Goal: Transaction & Acquisition: Purchase product/service

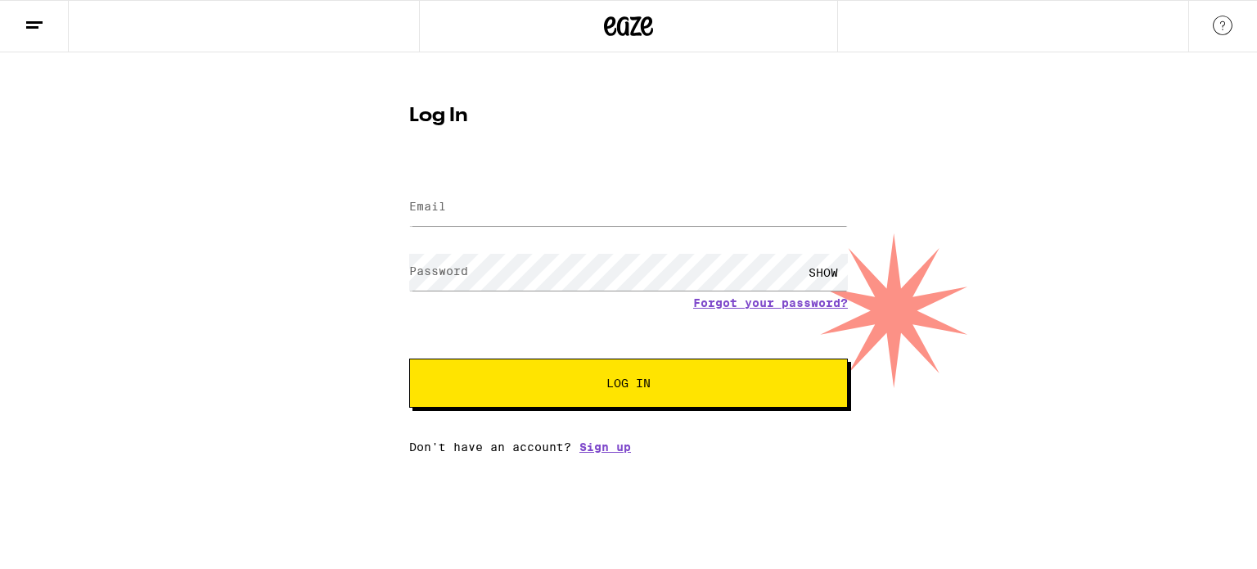
click at [420, 210] on label "Email" at bounding box center [427, 206] width 37 height 13
click at [492, 210] on input "Email" at bounding box center [628, 207] width 438 height 37
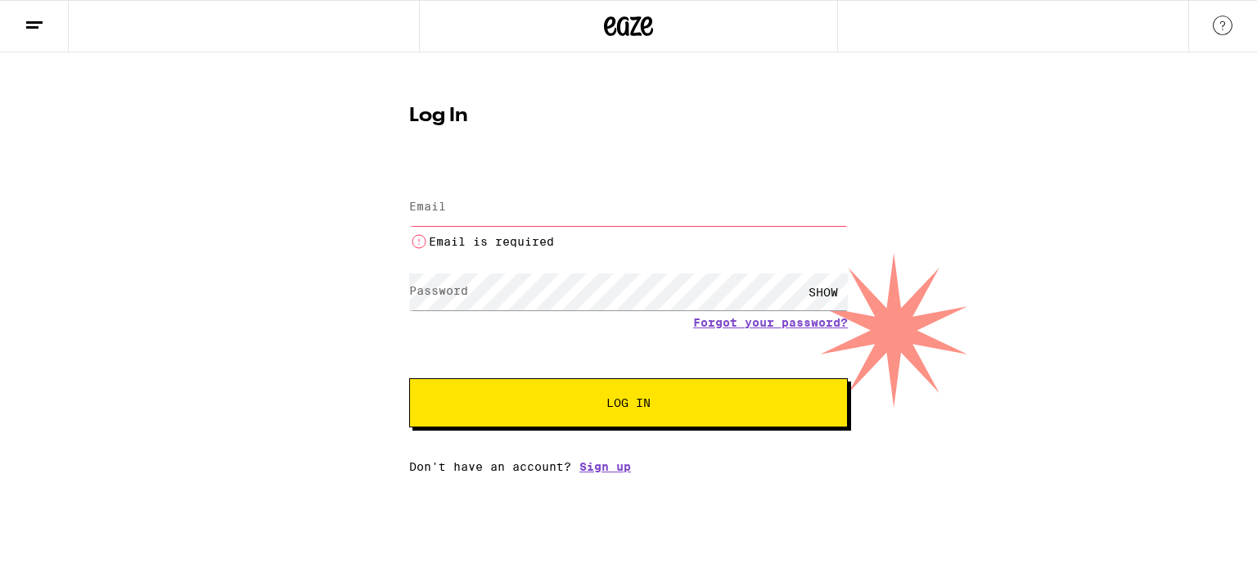
type input "tambarta@gmail.com"
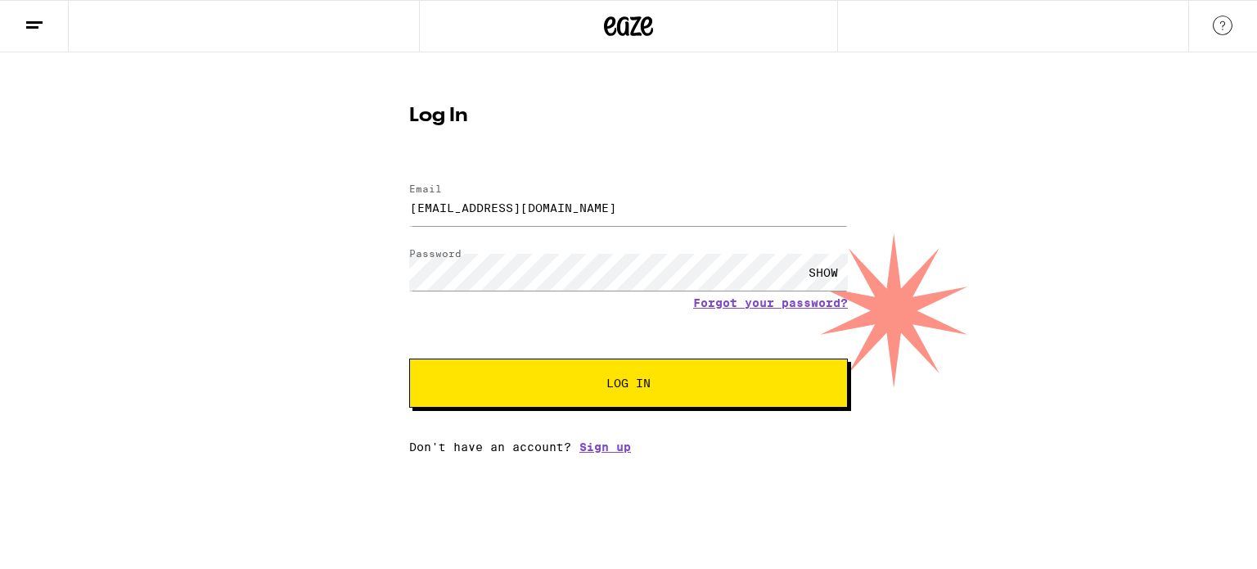
click at [634, 380] on span "Log In" at bounding box center [628, 382] width 44 height 11
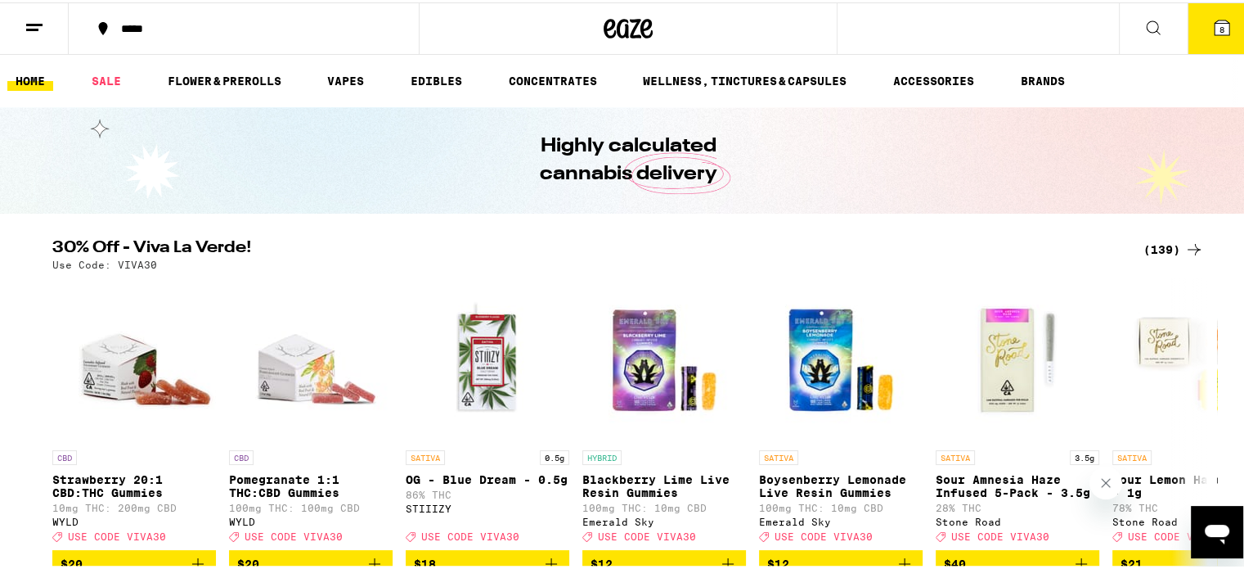
click at [1158, 249] on div "(139)" at bounding box center [1174, 247] width 61 height 20
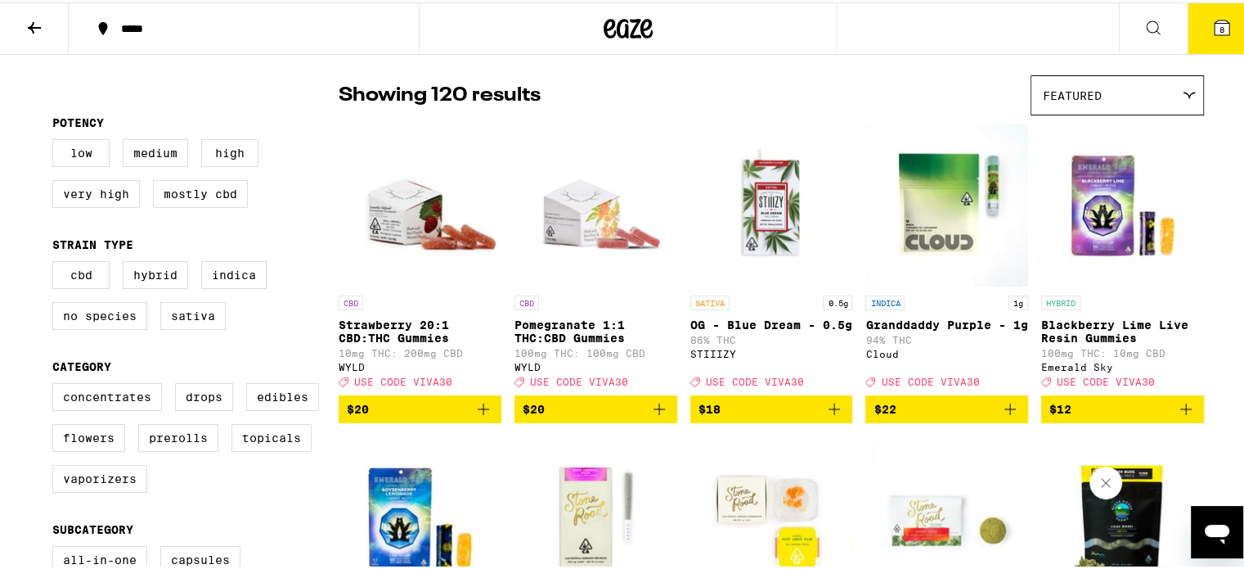
scroll to position [118, 0]
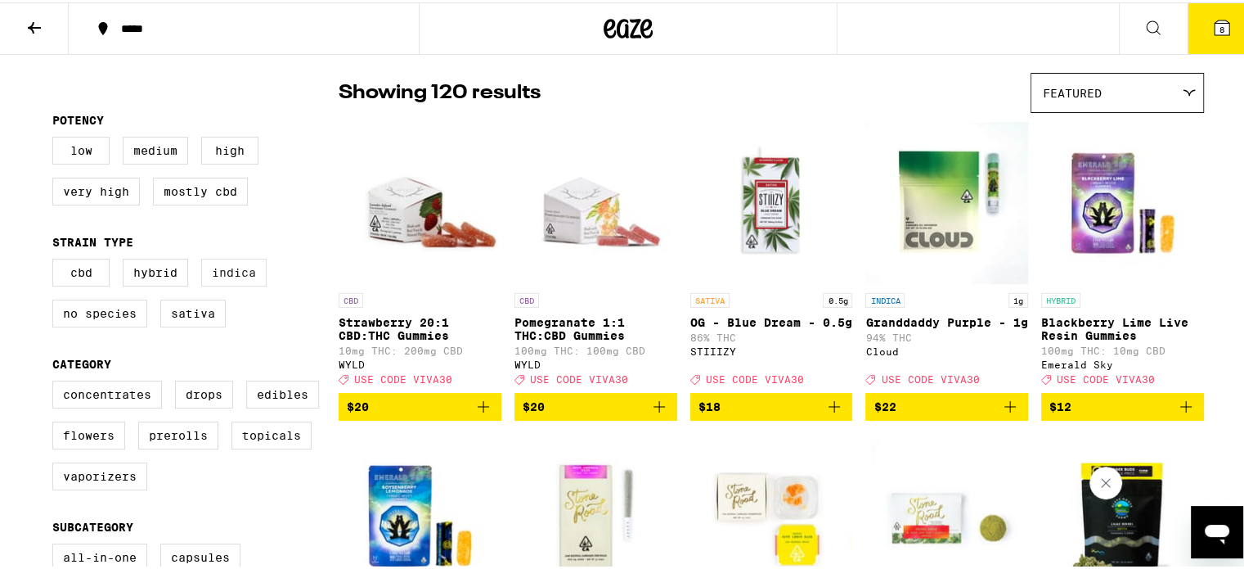
click at [229, 282] on label "Indica" at bounding box center [233, 270] width 65 height 28
click at [56, 259] on input "Indica" at bounding box center [56, 259] width 1 height 1
checkbox input "true"
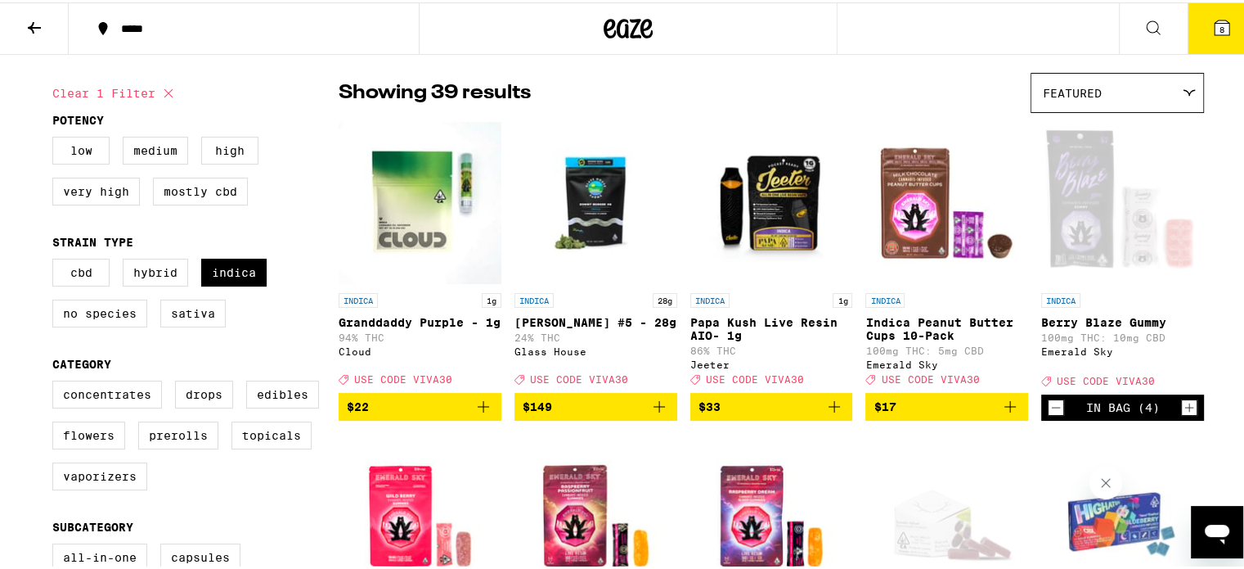
click at [1165, 95] on div "Featured" at bounding box center [1118, 90] width 172 height 38
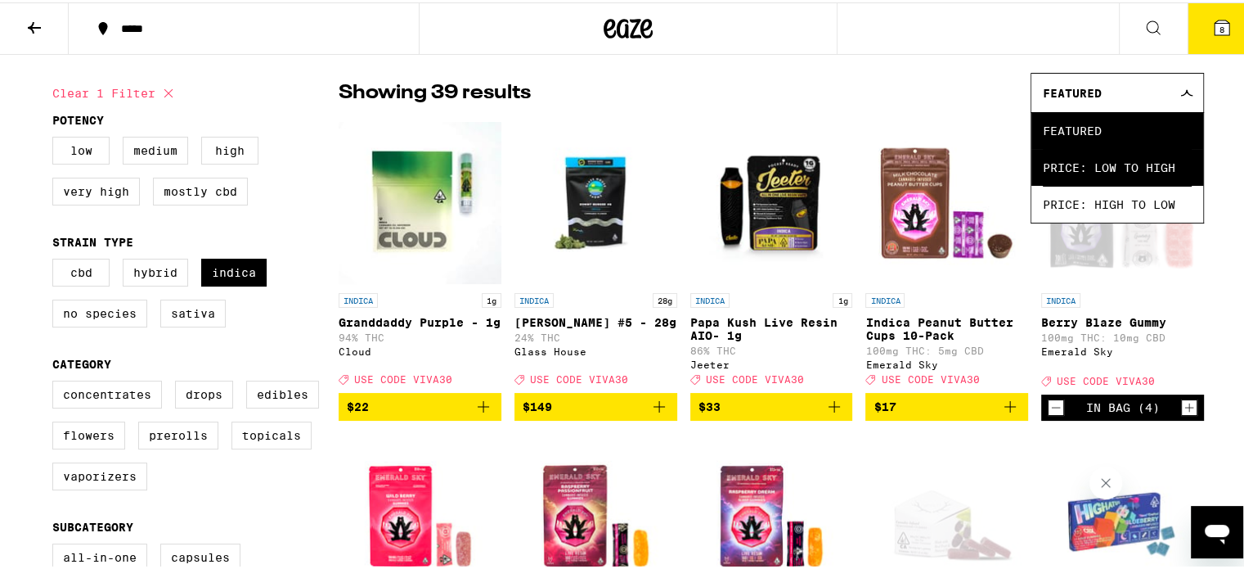
click at [1123, 164] on span "Price: Low to High" at bounding box center [1117, 164] width 149 height 37
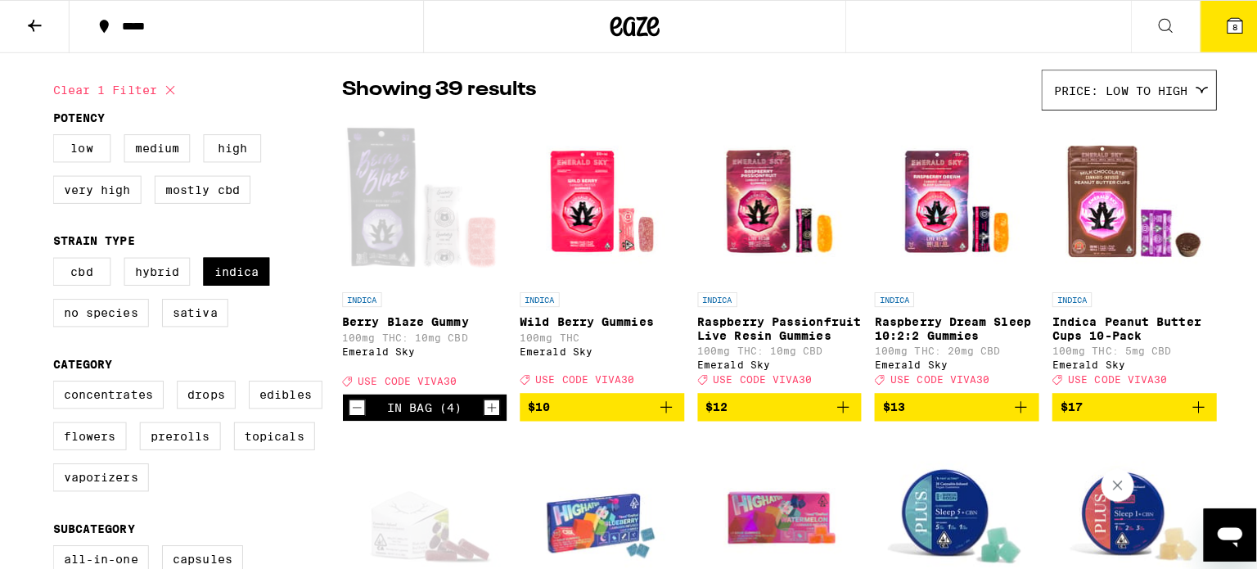
scroll to position [120, 0]
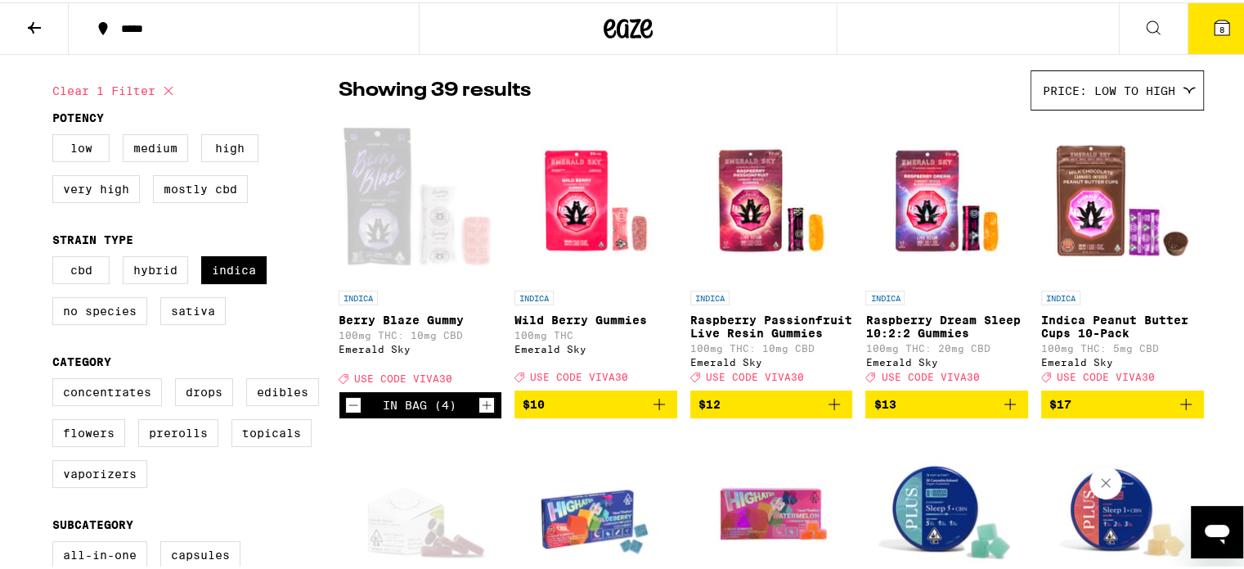
click at [1215, 20] on icon at bounding box center [1222, 25] width 15 height 15
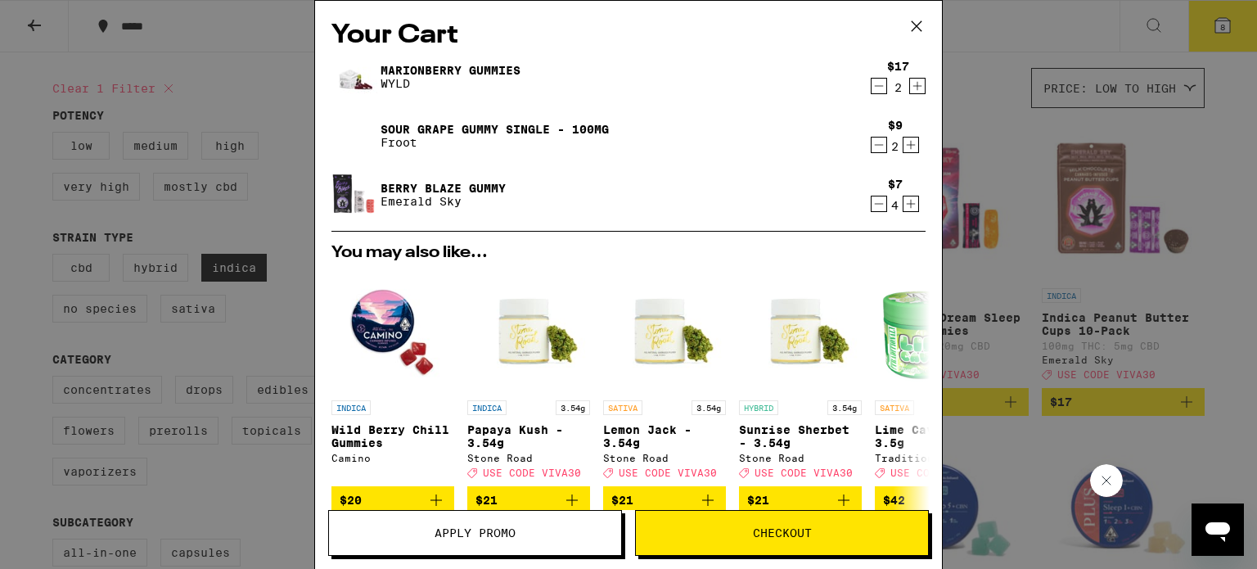
click at [871, 91] on icon "Decrement" at bounding box center [878, 86] width 15 height 20
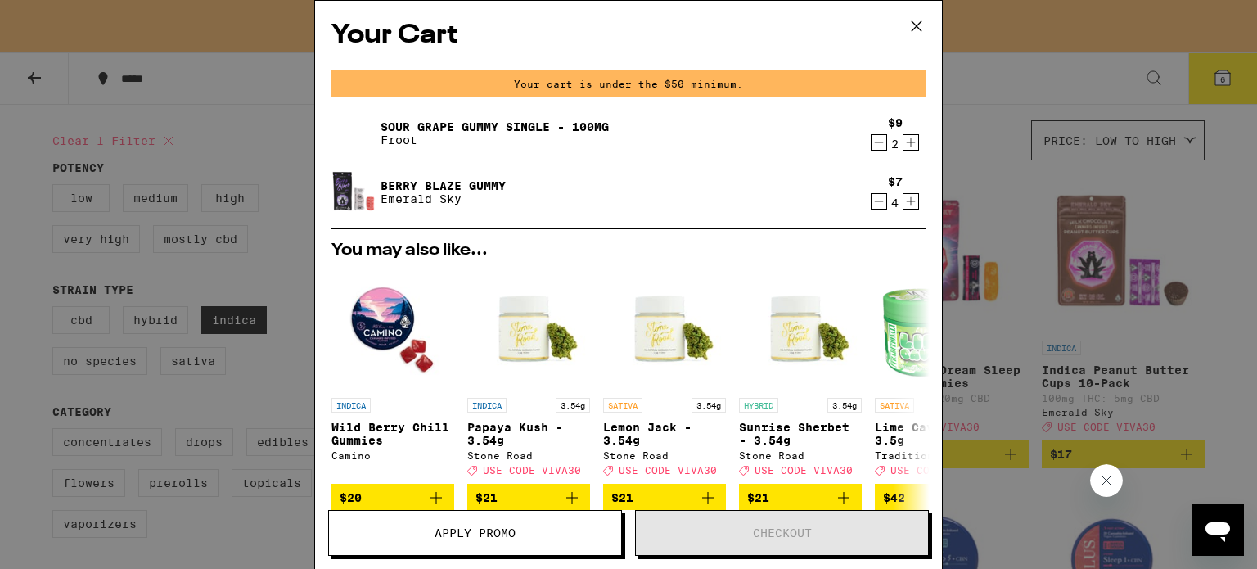
scroll to position [173, 0]
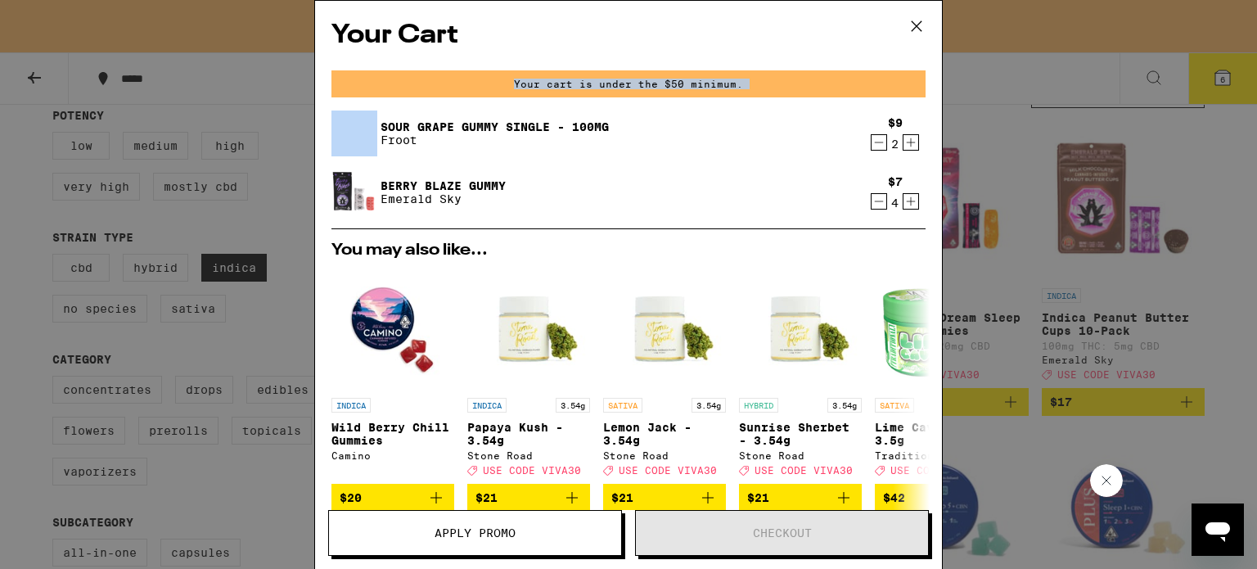
click at [869, 91] on div "Your cart is under the $50 minimum." at bounding box center [628, 83] width 594 height 27
click at [871, 142] on icon "Decrement" at bounding box center [878, 143] width 15 height 20
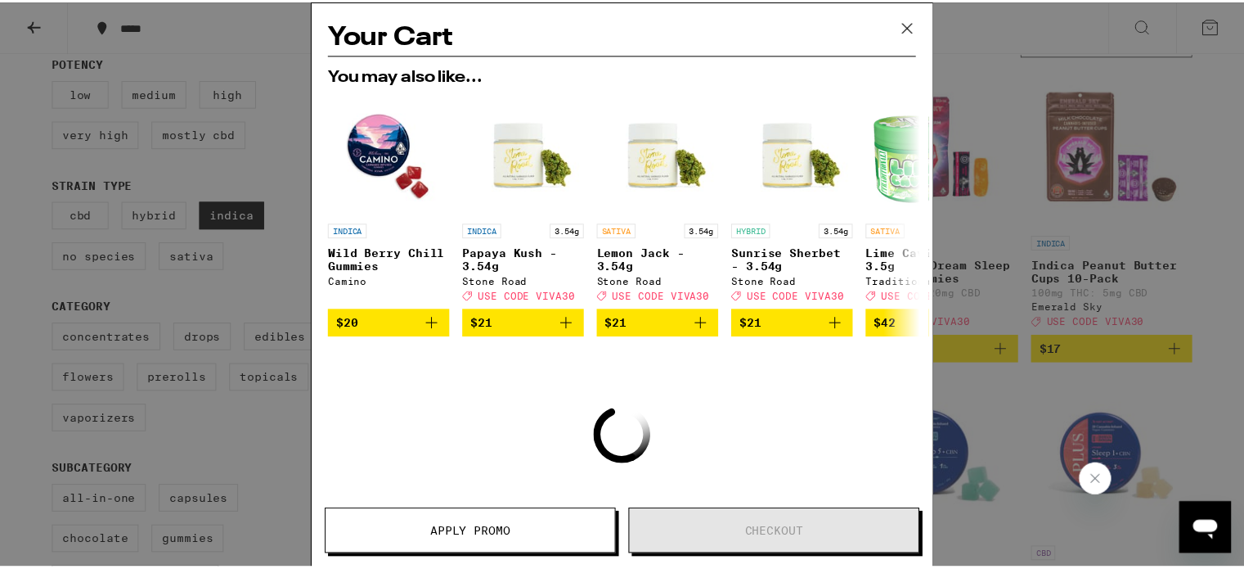
scroll to position [120, 0]
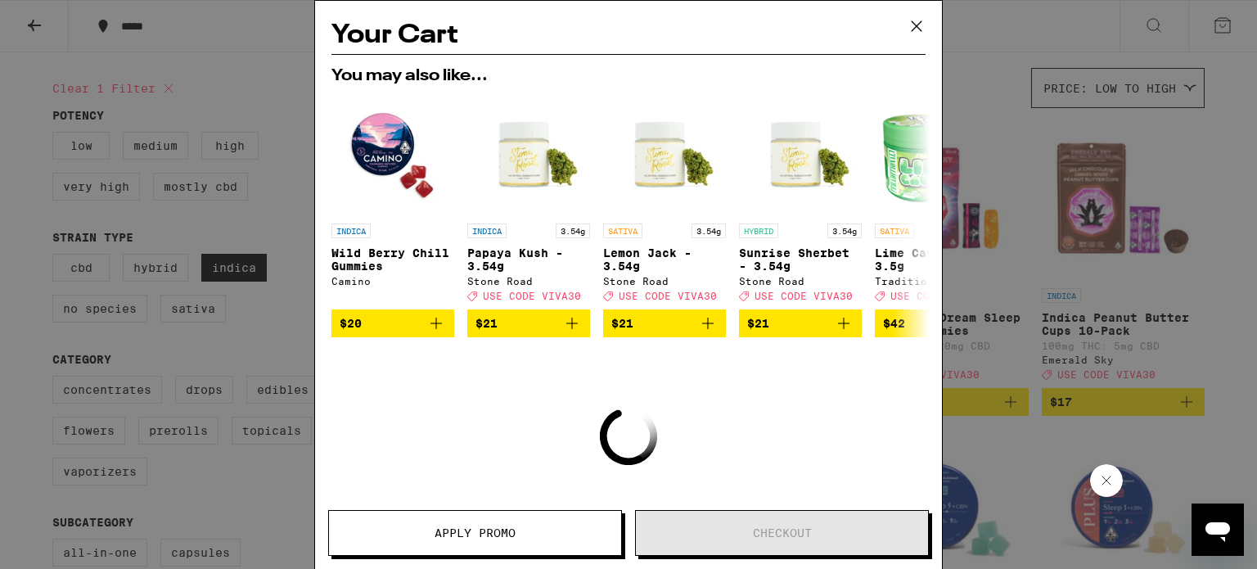
click at [866, 142] on div "INDICA Wild Berry Chill Gummies Camino $20 INDICA 3.54g Papaya Kush - 3.54g Sto…" at bounding box center [628, 214] width 620 height 245
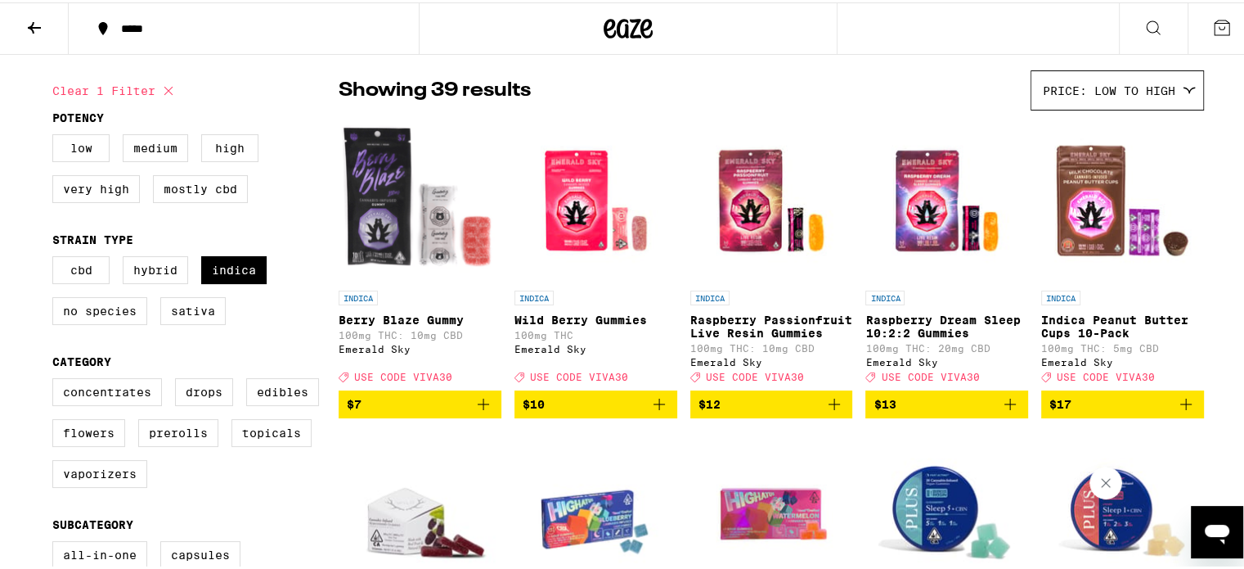
click at [866, 142] on div "Your Cart You may also like... INDICA Wild Berry Chill Gummies Camino $20 INDIC…" at bounding box center [628, 284] width 1257 height 569
click at [478, 411] on icon "Add to bag" at bounding box center [484, 402] width 20 height 20
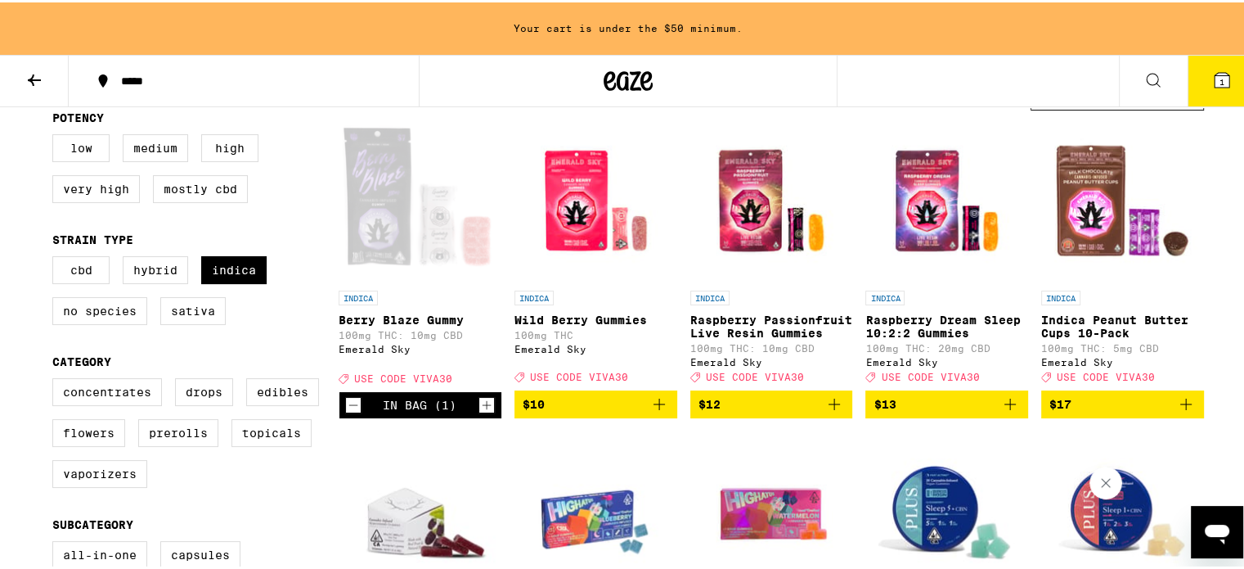
click at [479, 412] on icon "Increment" at bounding box center [486, 403] width 15 height 20
click at [652, 411] on icon "Add to bag" at bounding box center [660, 402] width 20 height 20
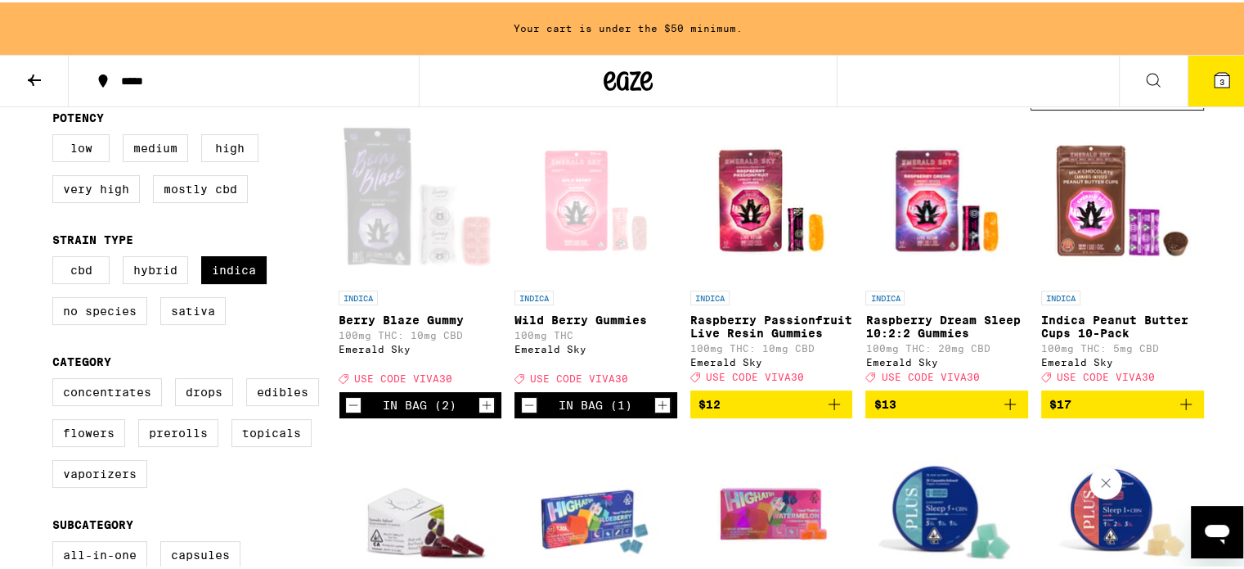
click at [655, 412] on icon "Increment" at bounding box center [662, 403] width 15 height 20
click at [483, 407] on icon "Increment" at bounding box center [487, 402] width 9 height 9
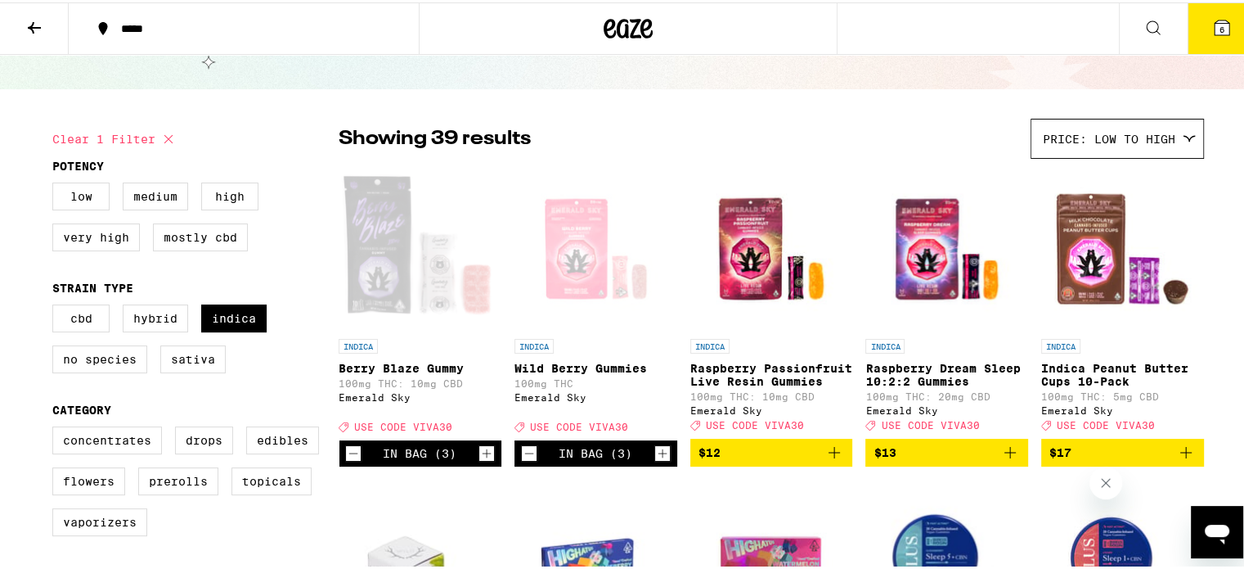
scroll to position [73, 0]
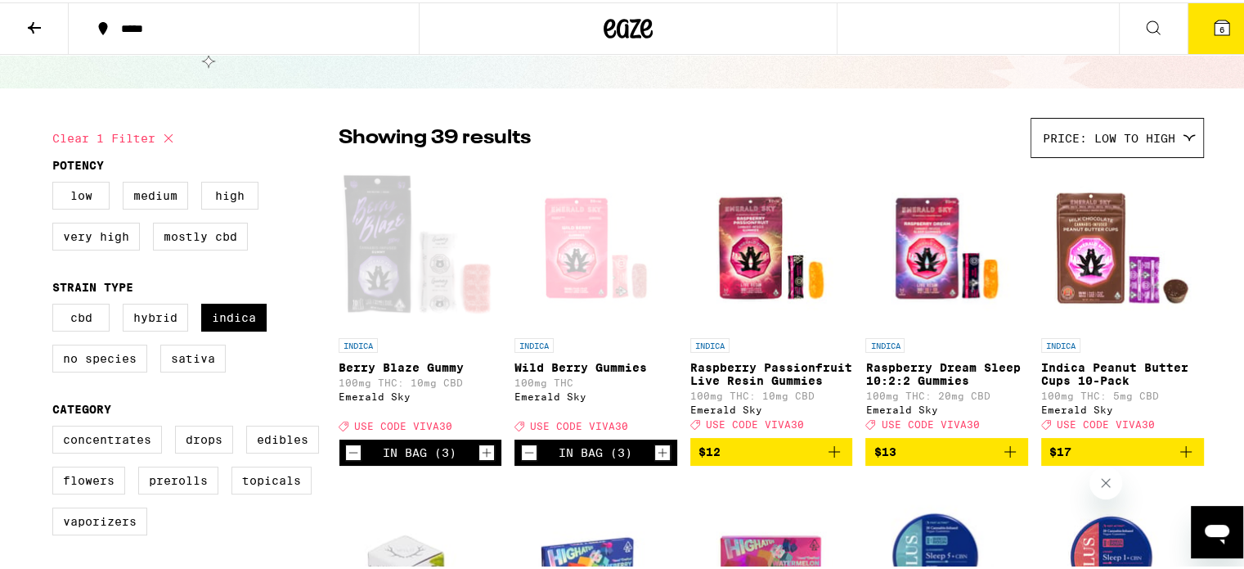
click at [655, 460] on icon "Increment" at bounding box center [662, 450] width 15 height 20
click at [481, 456] on icon "Increment" at bounding box center [486, 450] width 15 height 20
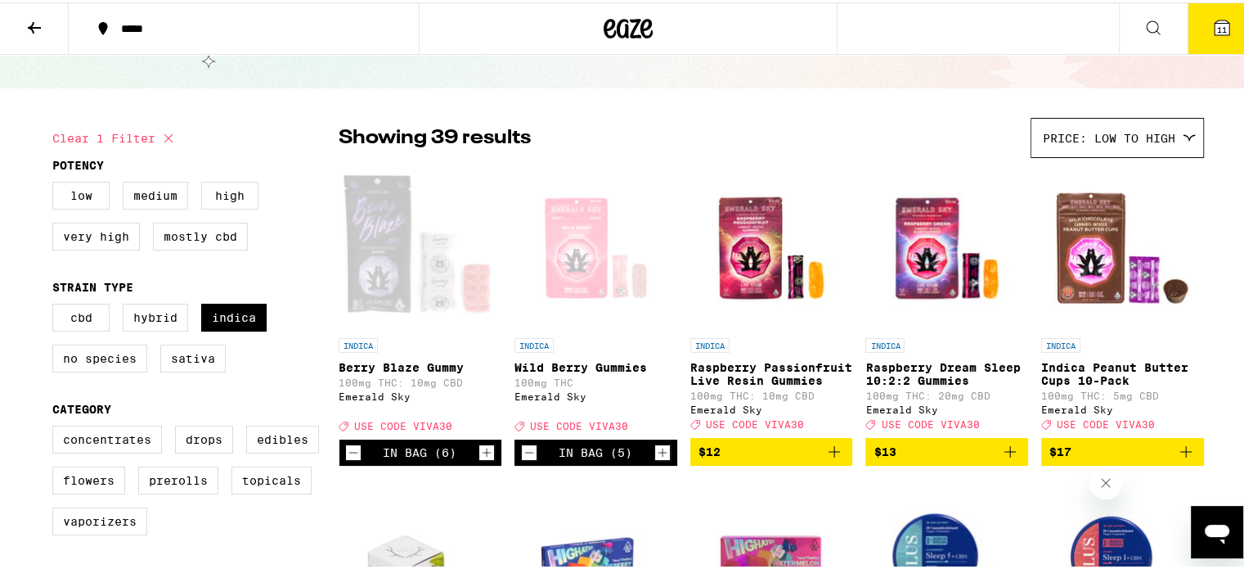
click at [481, 456] on icon "Increment" at bounding box center [486, 450] width 15 height 20
click at [346, 460] on icon "Decrement" at bounding box center [353, 450] width 15 height 20
click at [515, 454] on div "In Bag (5)" at bounding box center [596, 450] width 163 height 26
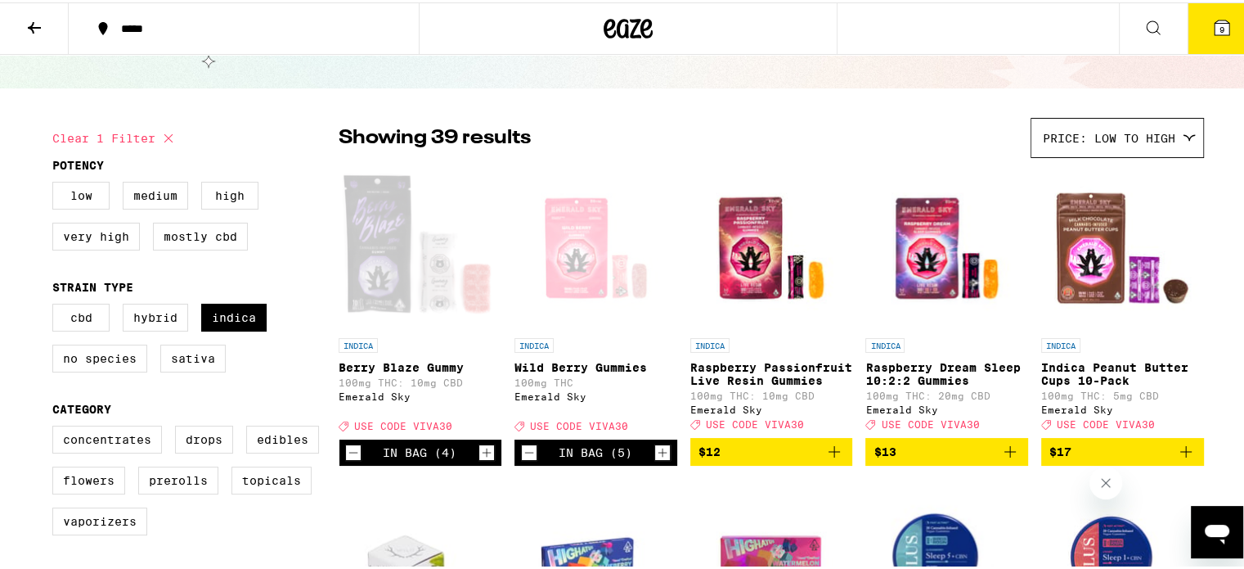
click at [522, 456] on icon "Decrement" at bounding box center [529, 450] width 15 height 20
click at [1220, 25] on span "8" at bounding box center [1222, 27] width 5 height 10
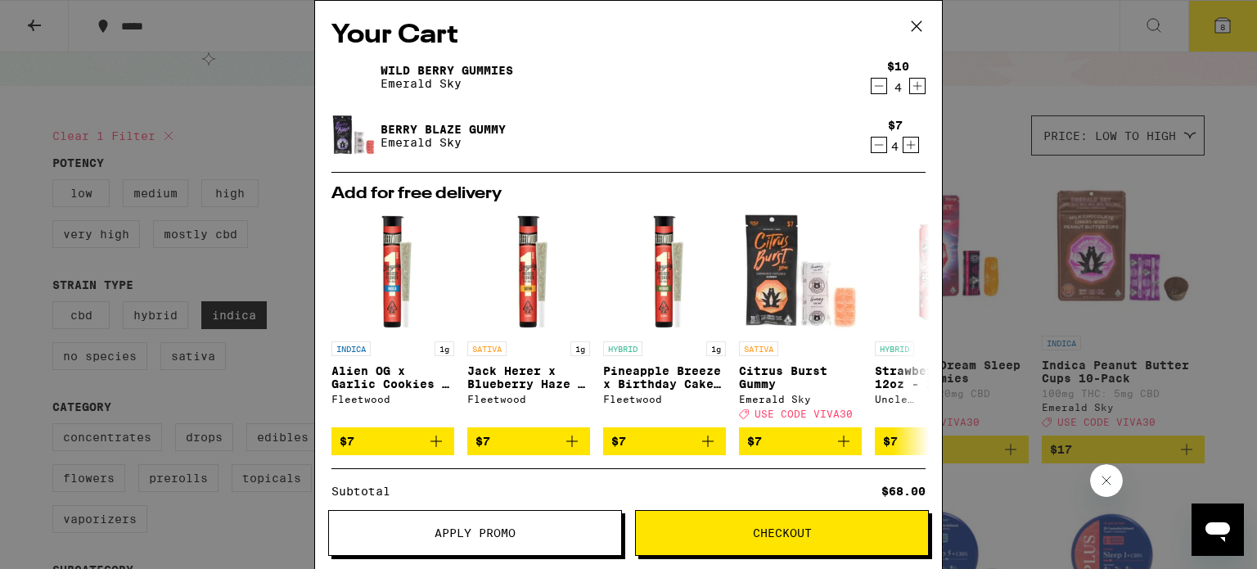
click at [512, 549] on button "Apply Promo" at bounding box center [475, 533] width 294 height 46
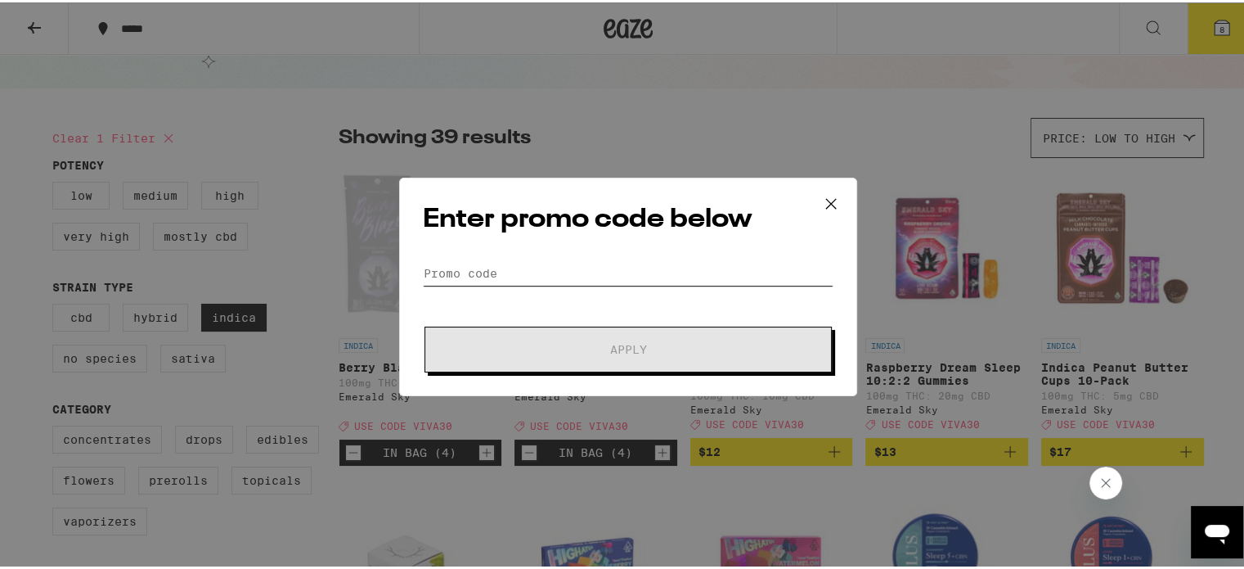
click at [527, 271] on input "Promo Code" at bounding box center [628, 271] width 411 height 25
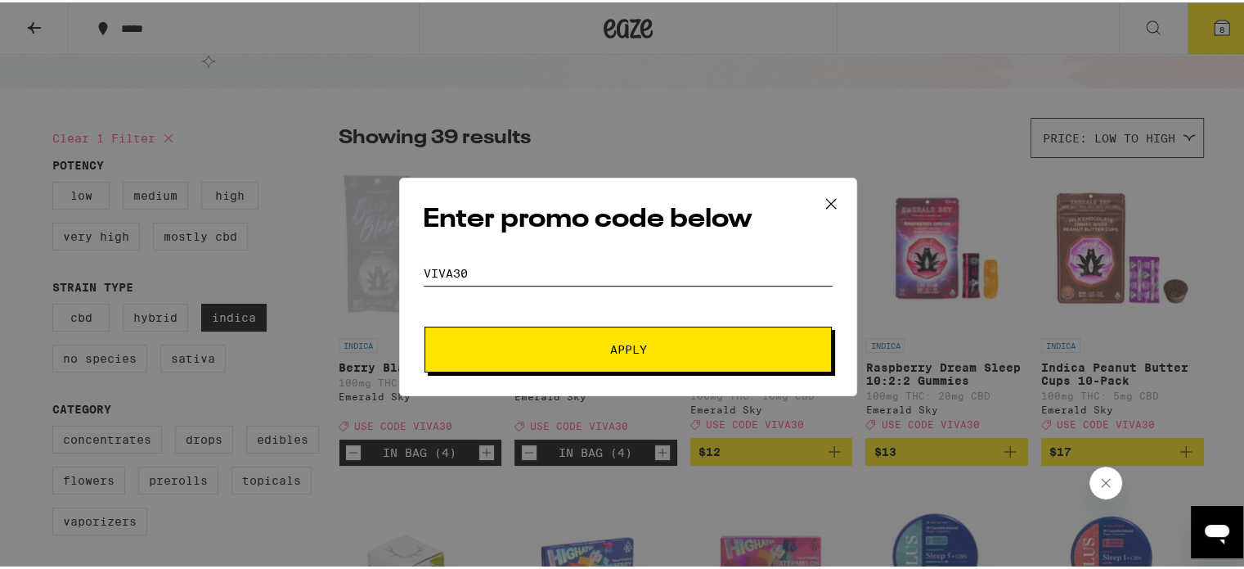
type input "viva30"
click at [575, 351] on span "Apply" at bounding box center [628, 346] width 295 height 11
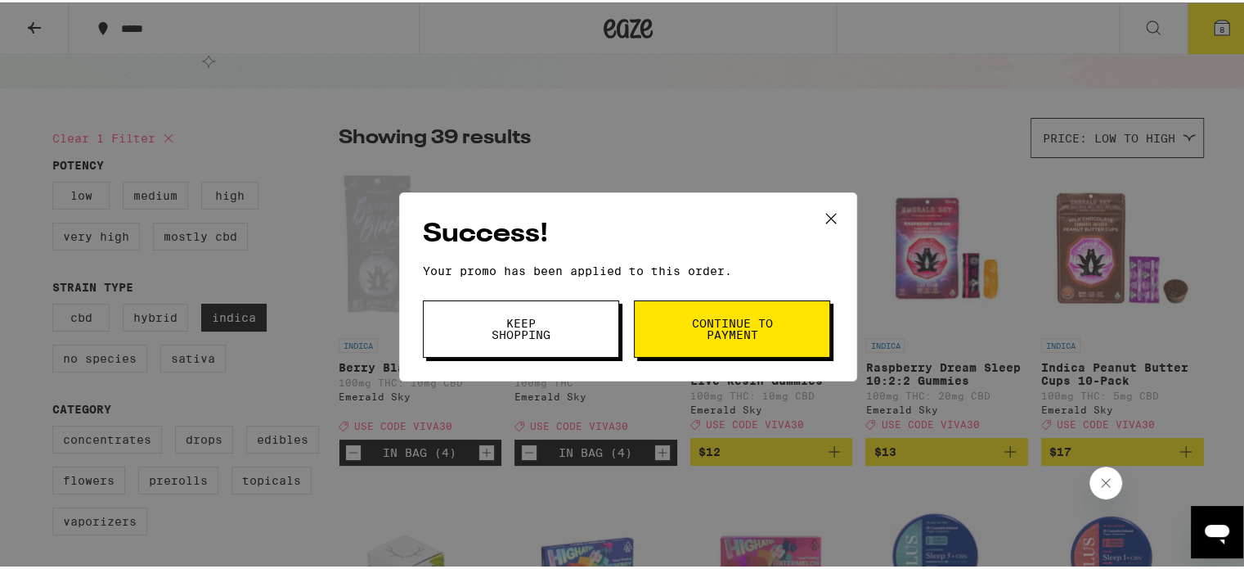
click at [699, 333] on span "Continue to payment" at bounding box center [731, 326] width 83 height 23
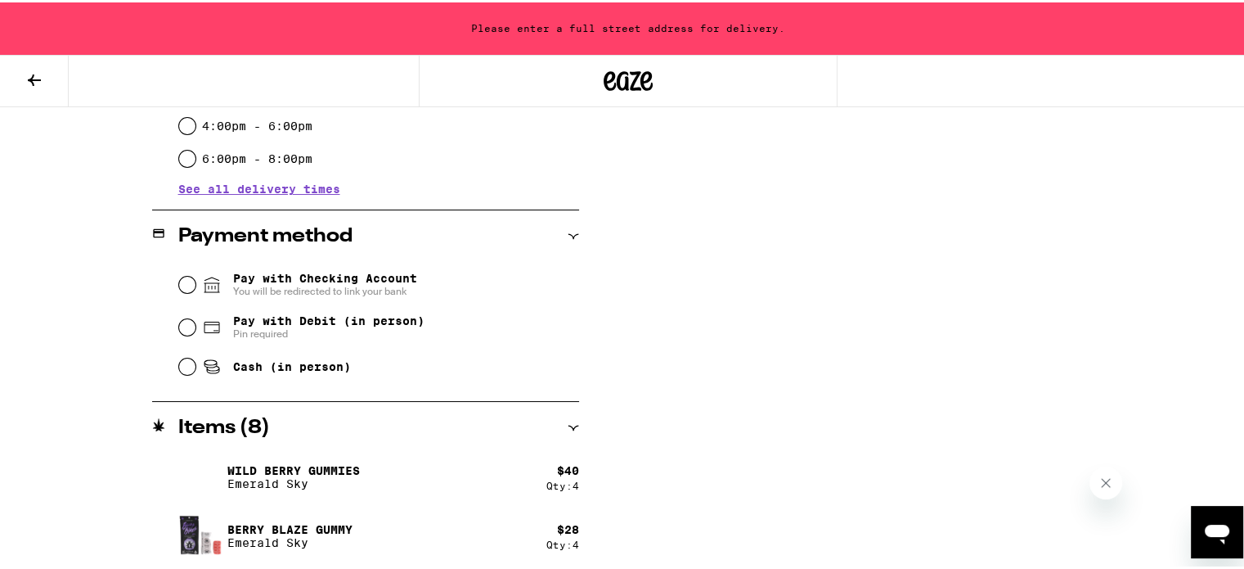
scroll to position [579, 0]
click at [568, 424] on icon at bounding box center [573, 424] width 11 height 11
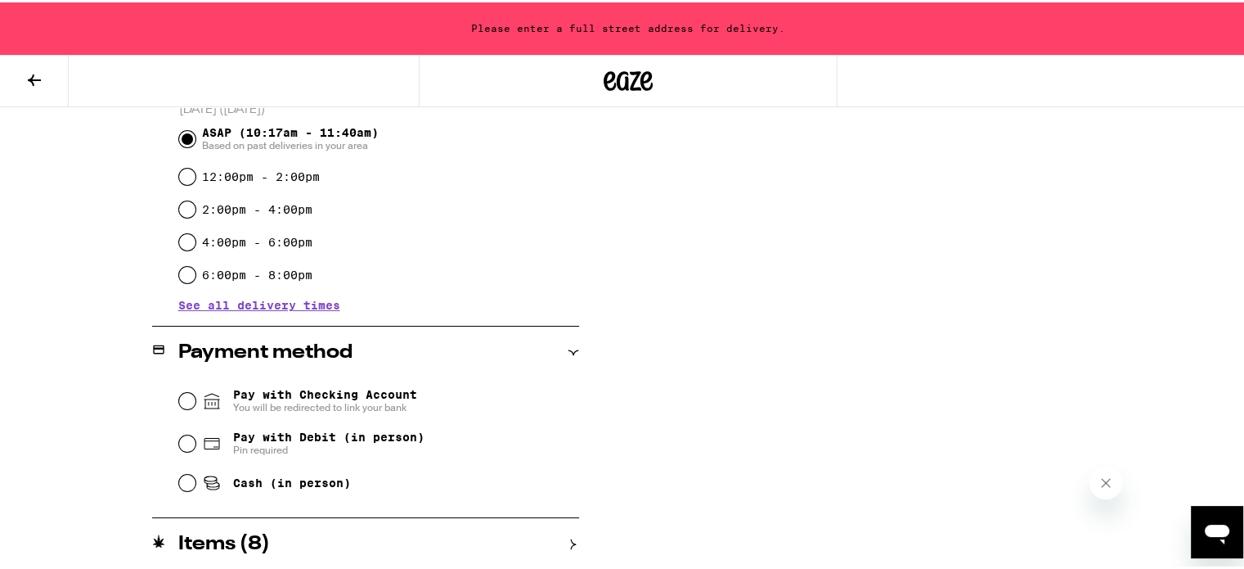
scroll to position [461, 0]
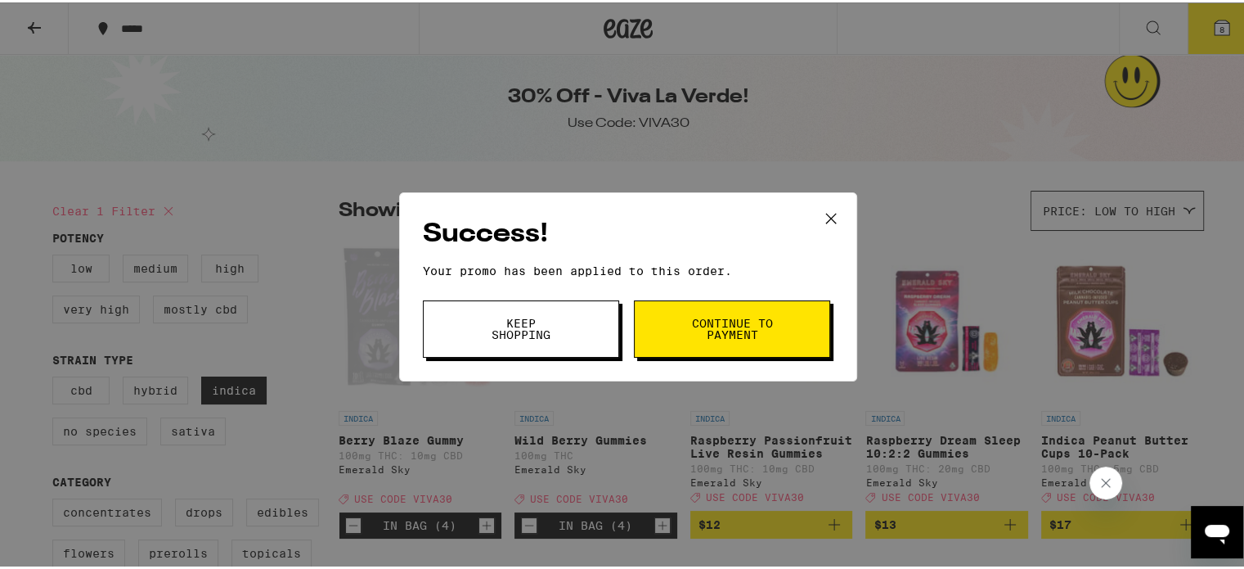
click at [562, 341] on button "Keep Shopping" at bounding box center [521, 326] width 196 height 57
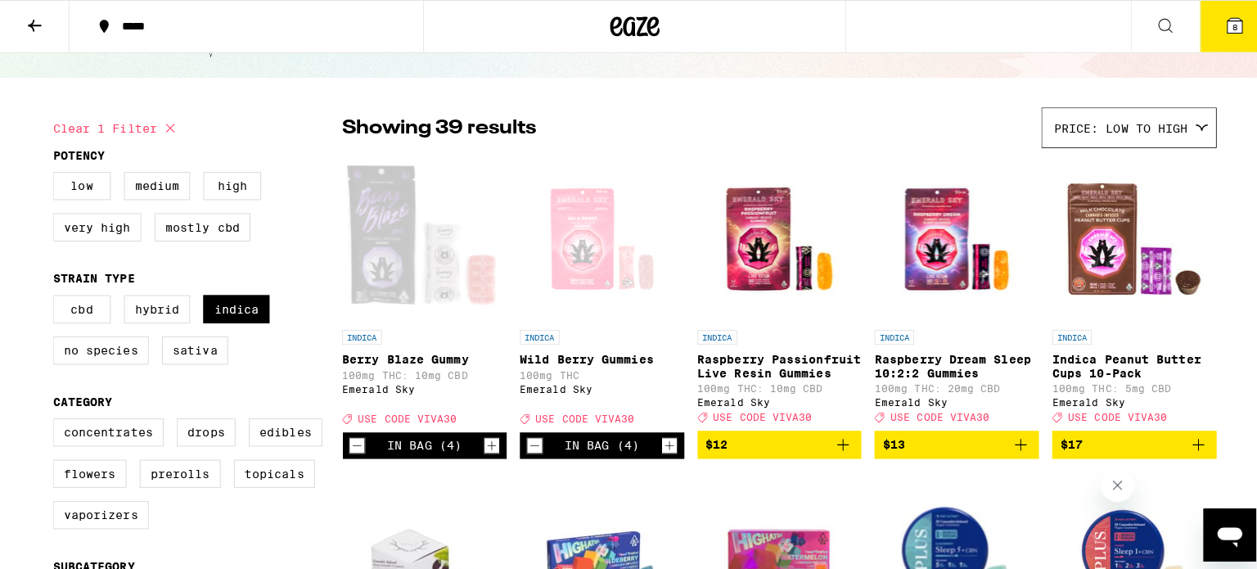
scroll to position [84, 0]
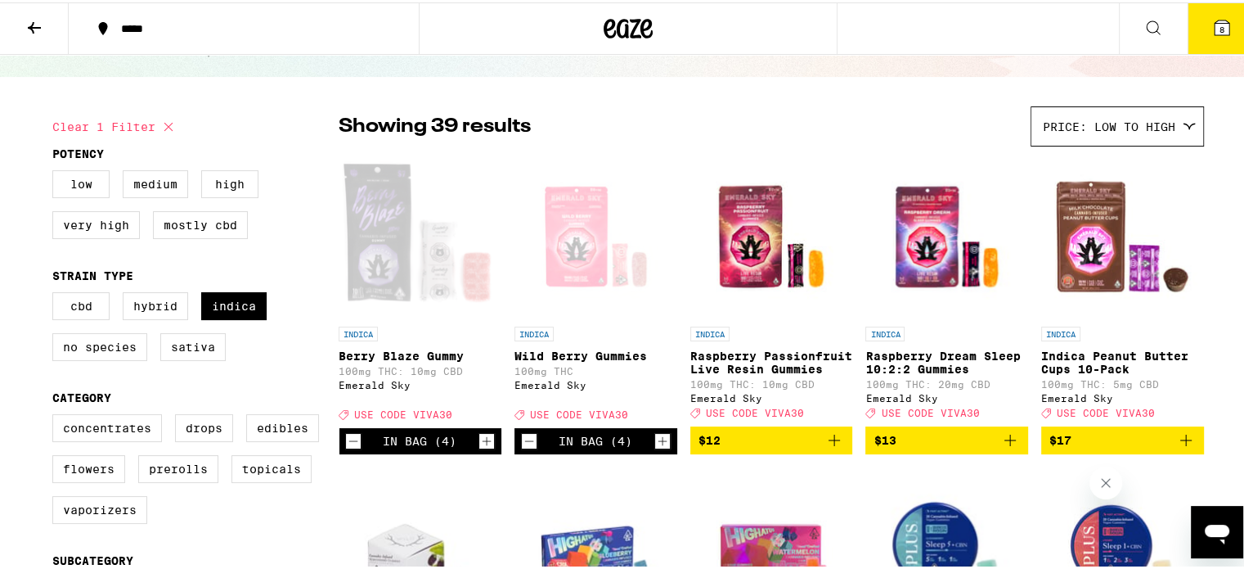
click at [482, 448] on icon "Increment" at bounding box center [486, 439] width 15 height 20
click at [1212, 17] on icon at bounding box center [1222, 26] width 20 height 20
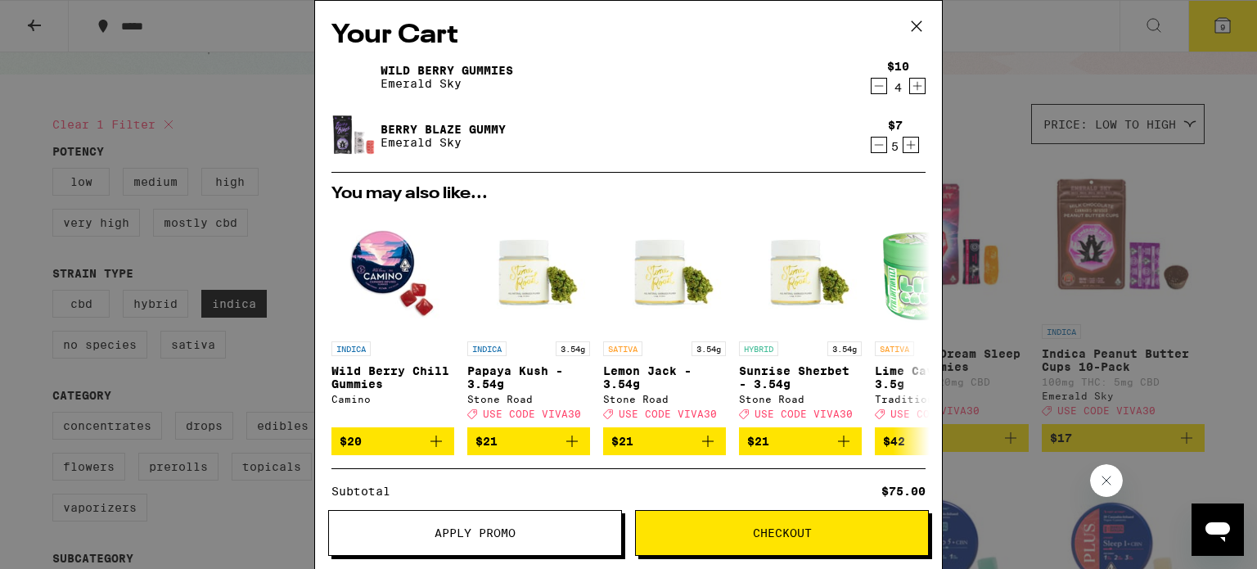
click at [806, 536] on span "Checkout" at bounding box center [782, 532] width 59 height 11
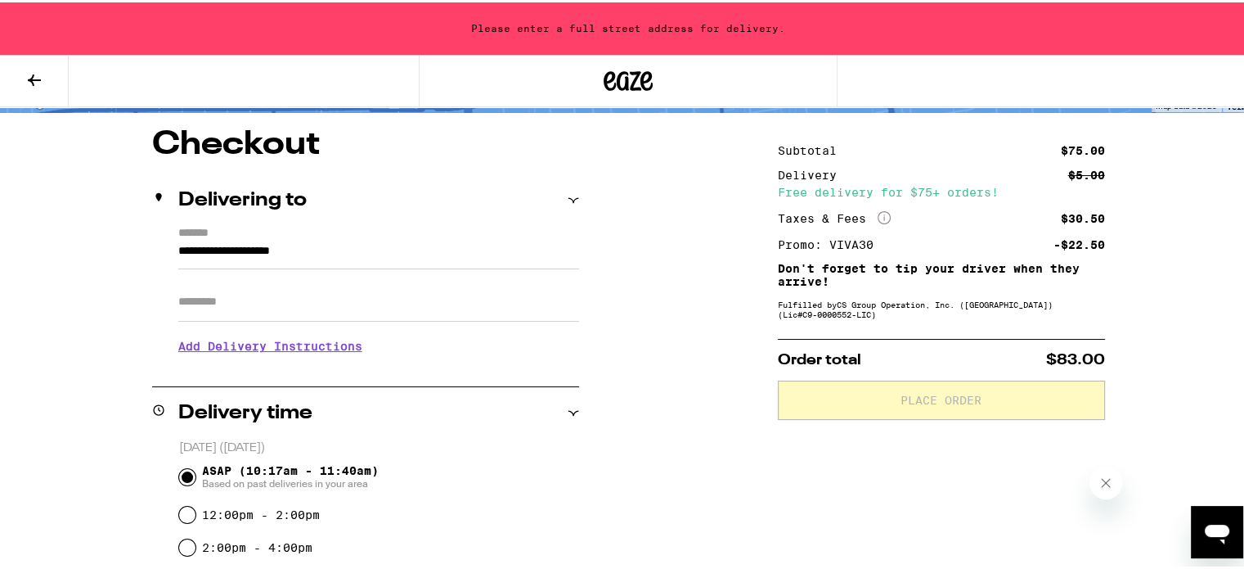
scroll to position [124, 0]
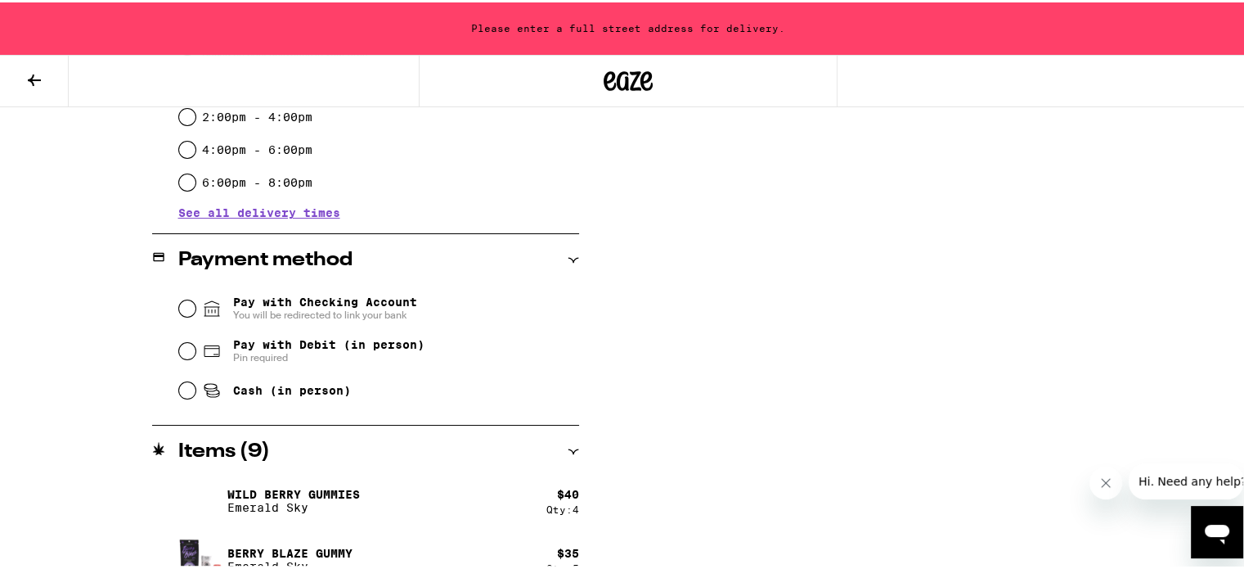
scroll to position [579, 0]
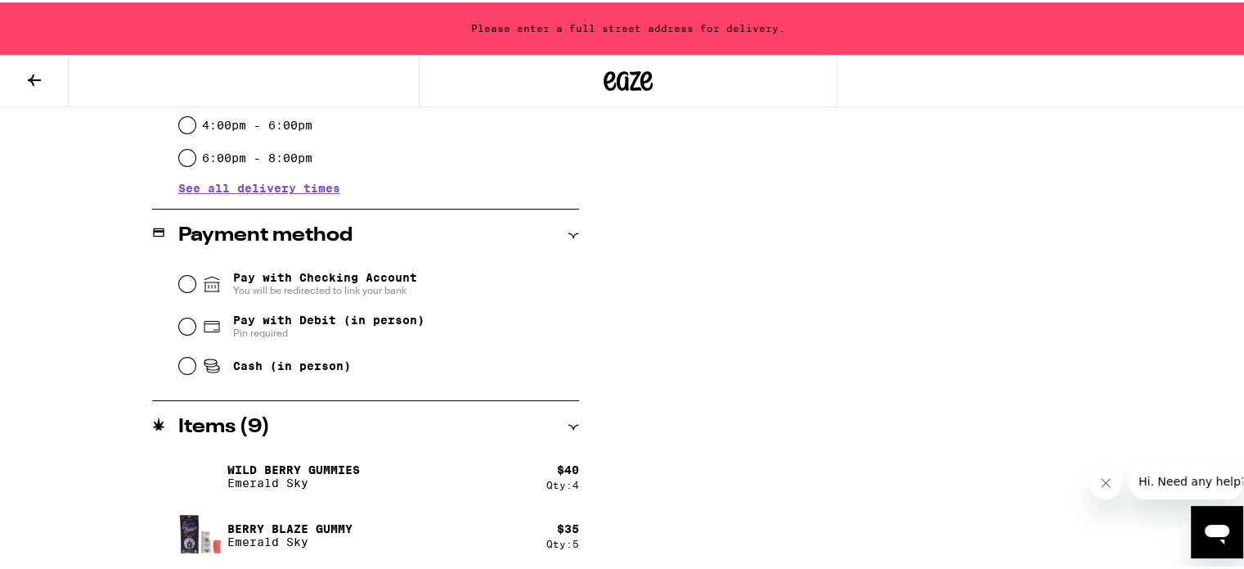
click at [36, 81] on icon at bounding box center [35, 78] width 20 height 20
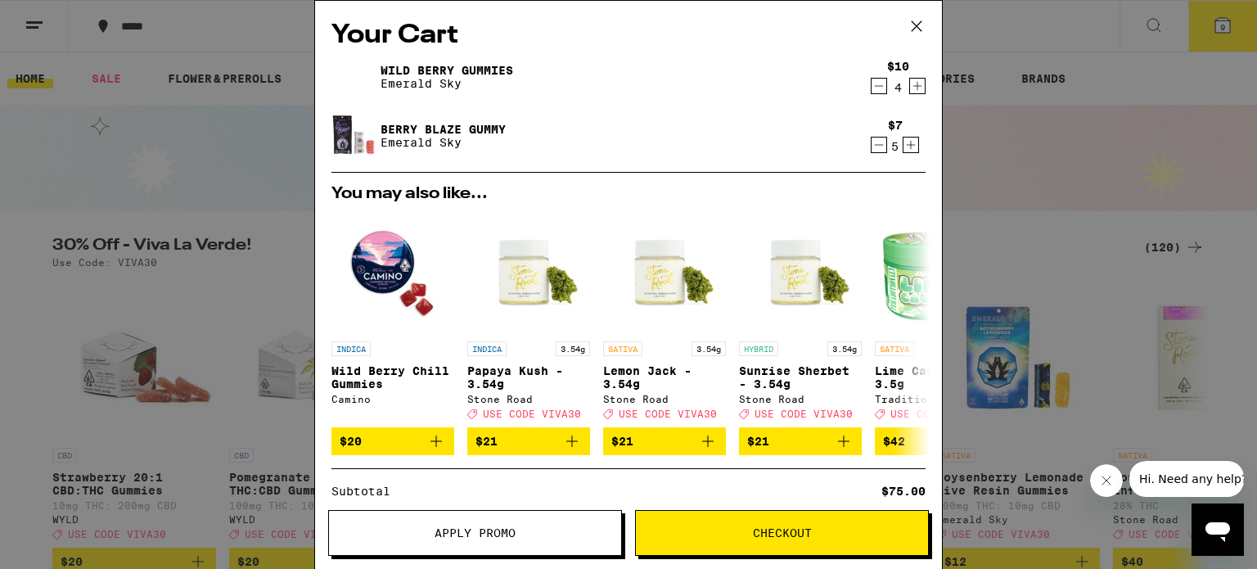
click at [911, 150] on div "$7 5" at bounding box center [894, 136] width 61 height 34
click at [904, 148] on icon "Increment" at bounding box center [910, 145] width 15 height 20
click at [762, 538] on span "Checkout" at bounding box center [782, 532] width 59 height 11
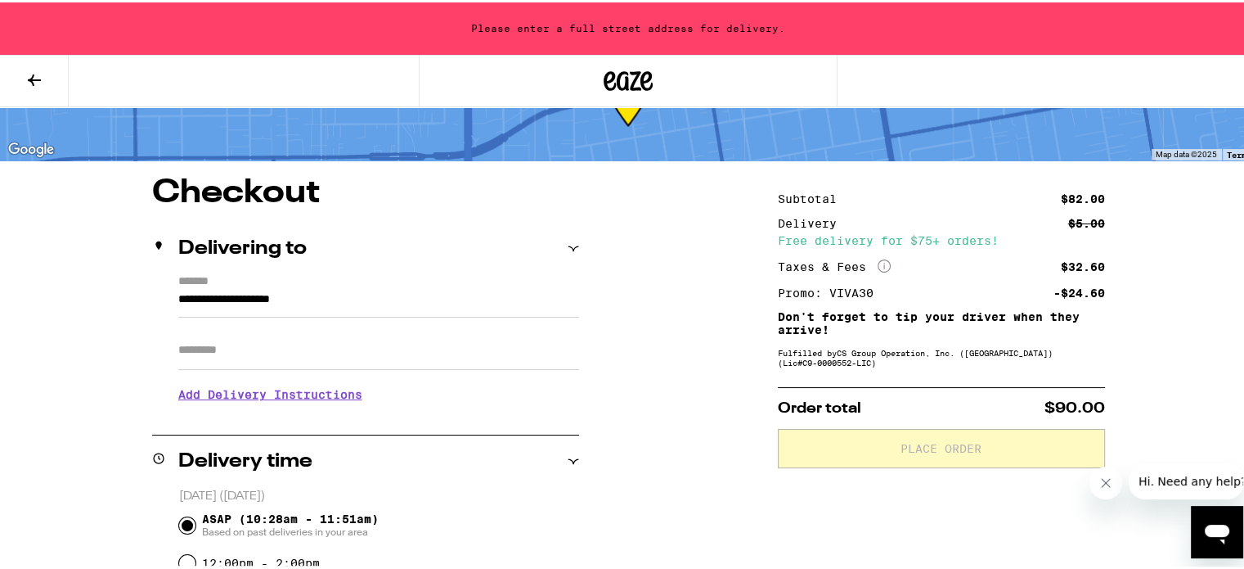
scroll to position [77, 0]
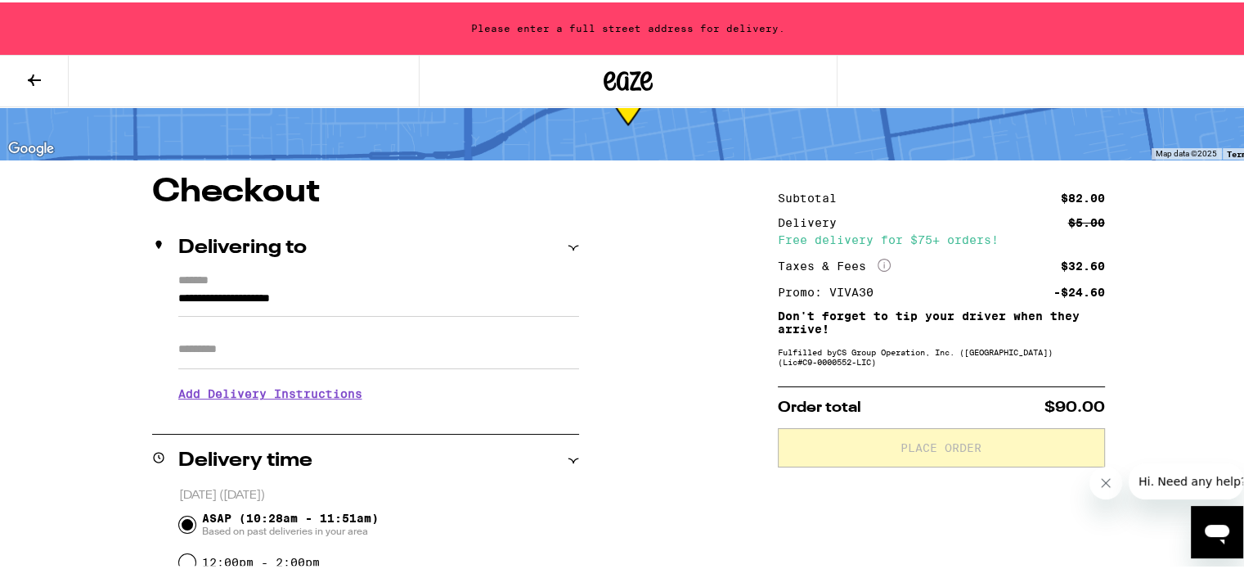
click at [285, 291] on input "**********" at bounding box center [378, 300] width 401 height 28
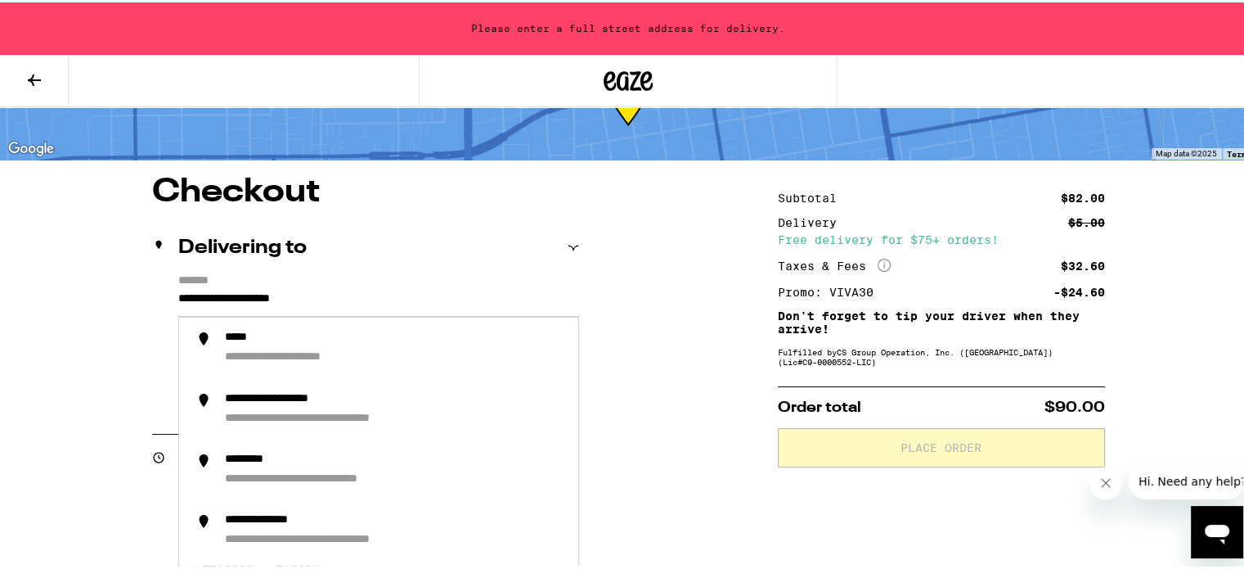
drag, startPoint x: 343, startPoint y: 299, endPoint x: 56, endPoint y: 308, distance: 287.3
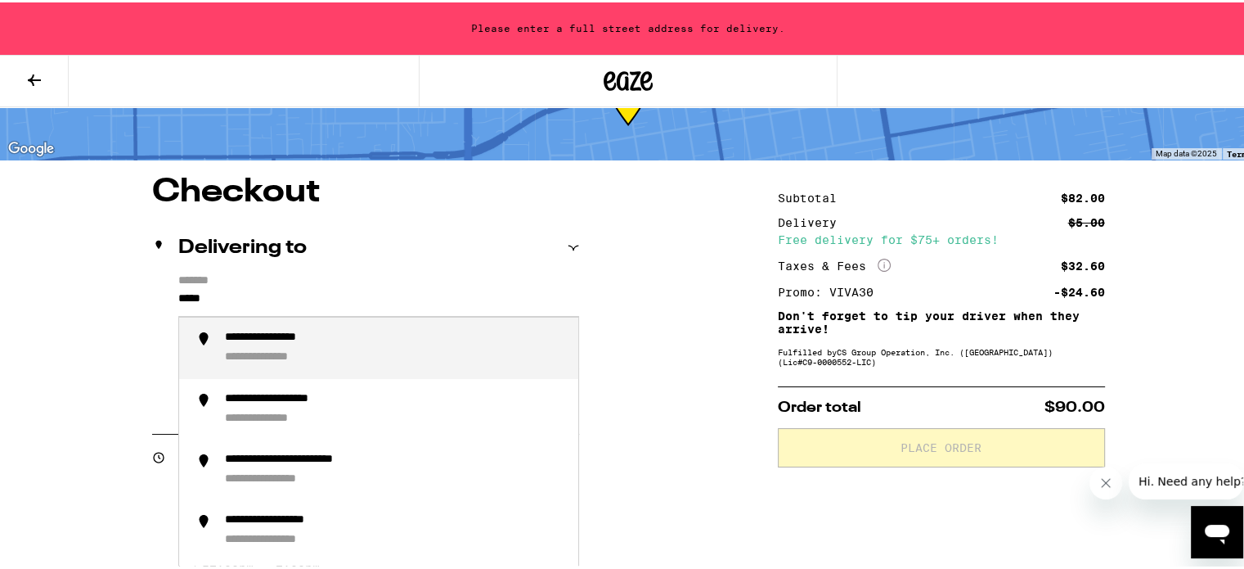
click at [322, 362] on div "**********" at bounding box center [280, 355] width 111 height 15
type input "**********"
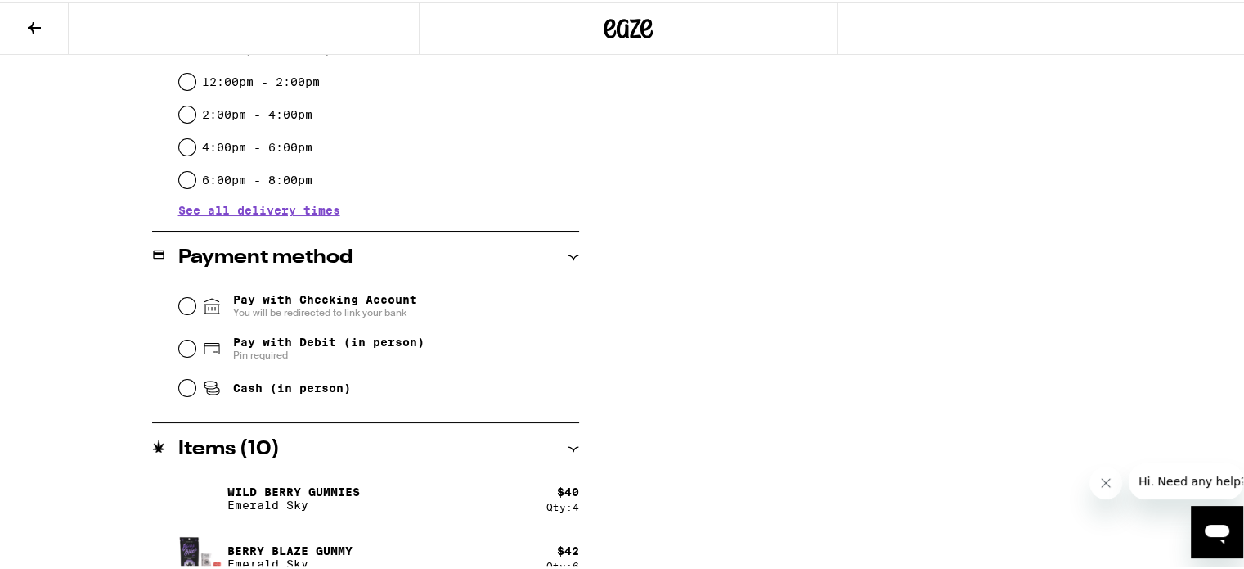
scroll to position [527, 0]
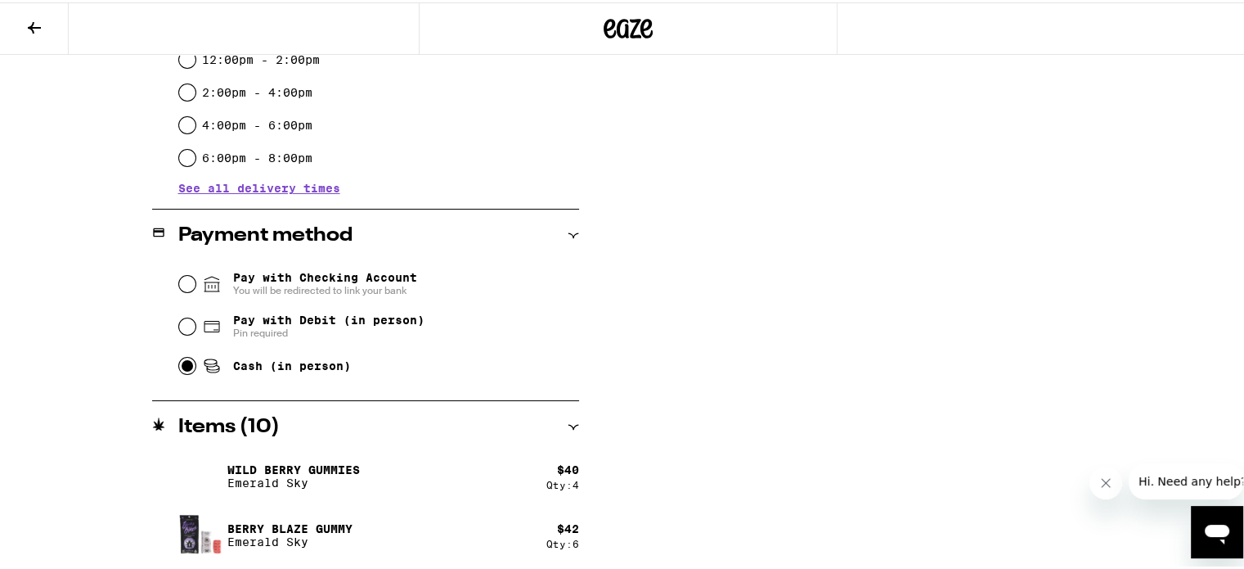
click at [179, 371] on input "Cash (in person)" at bounding box center [187, 363] width 16 height 16
radio input "true"
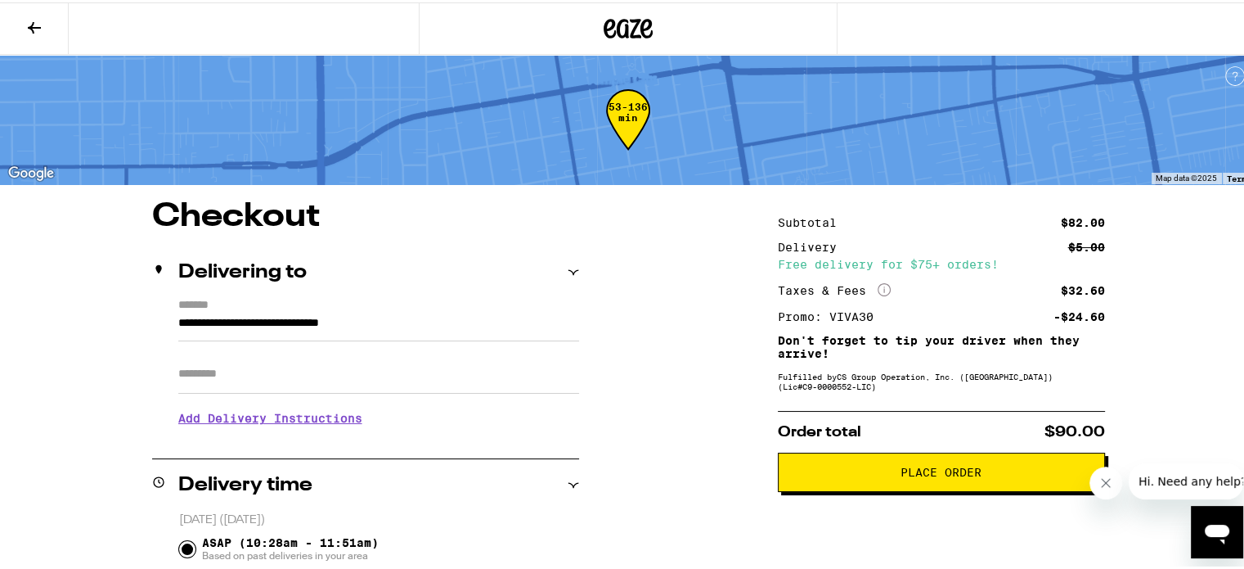
scroll to position [95, 0]
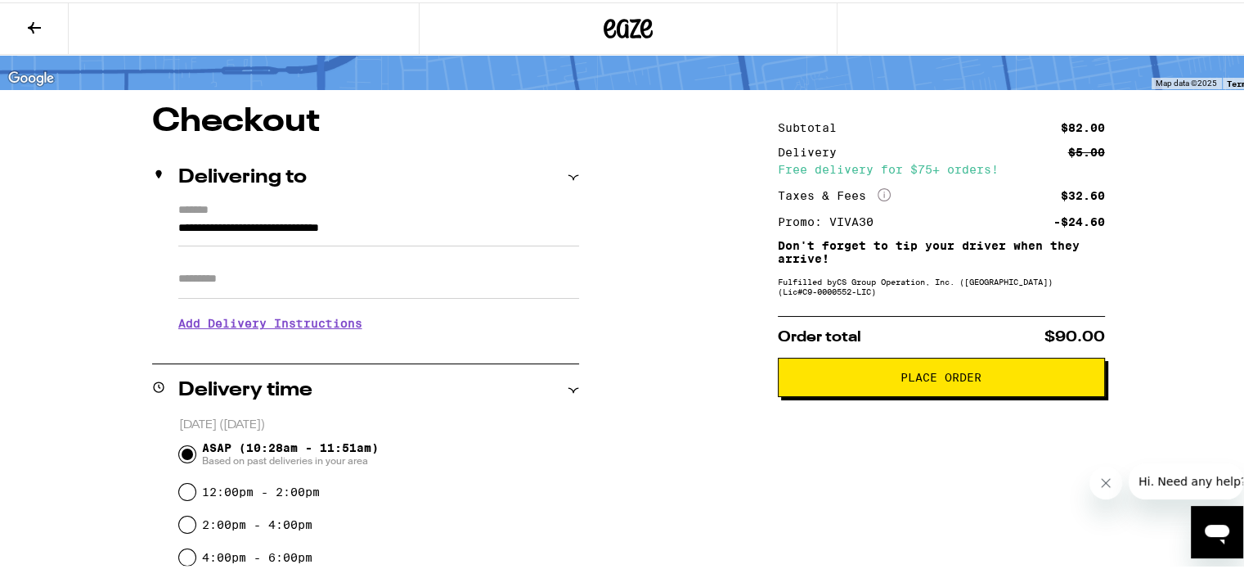
click at [901, 380] on span "Place Order" at bounding box center [941, 374] width 81 height 11
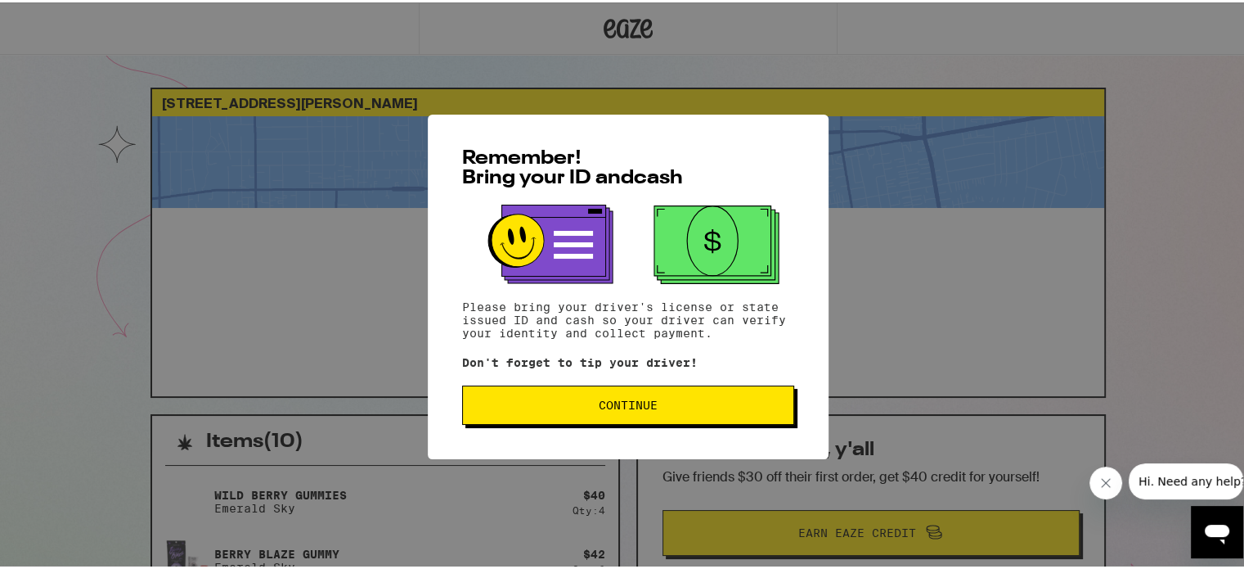
click at [628, 402] on span "Continue" at bounding box center [628, 402] width 59 height 11
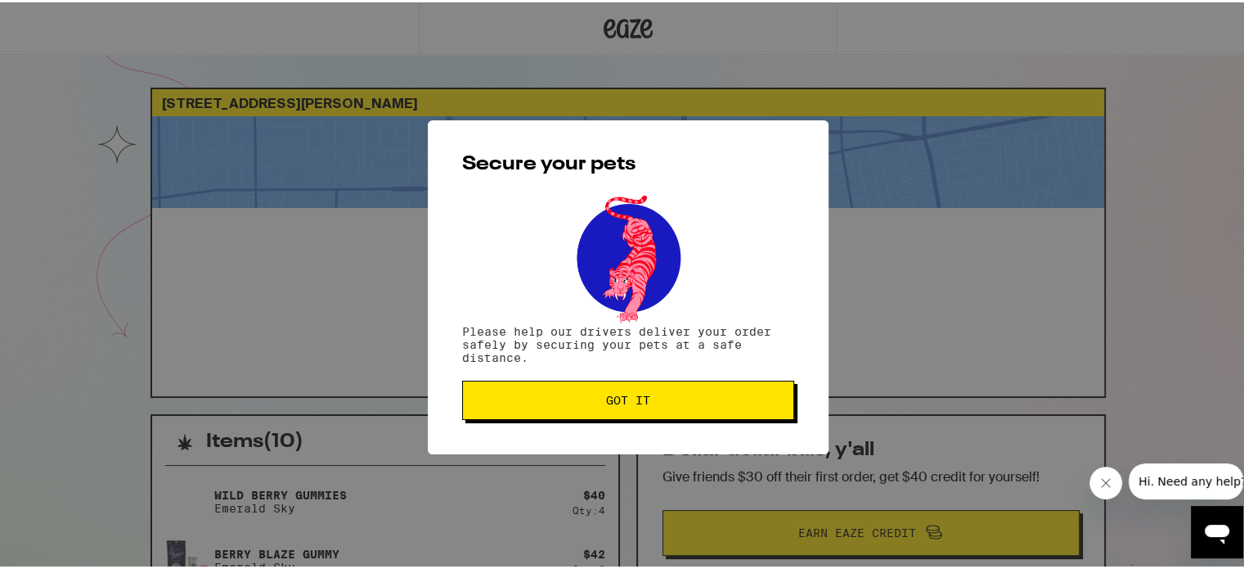
click at [634, 398] on span "Got it" at bounding box center [628, 397] width 44 height 11
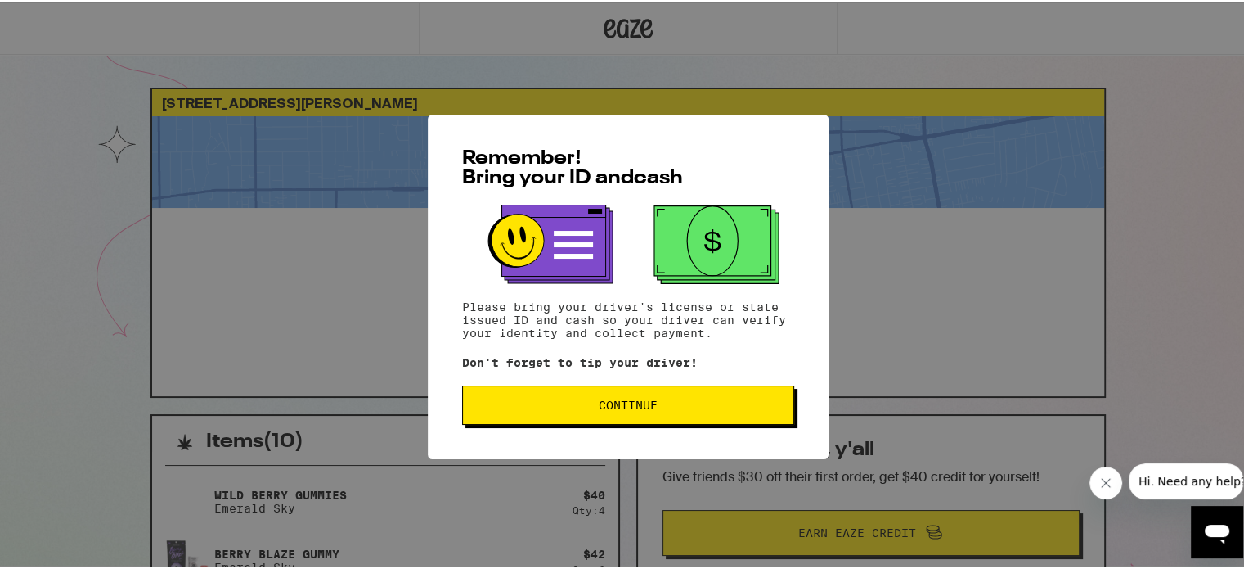
click at [599, 406] on span "Continue" at bounding box center [628, 402] width 59 height 11
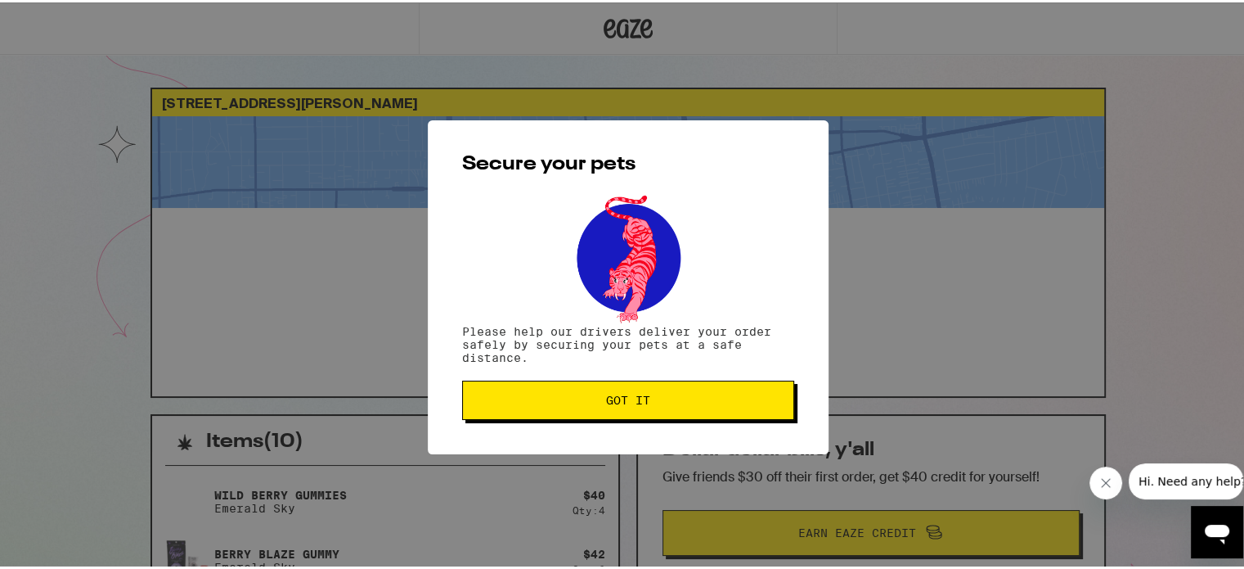
click at [597, 406] on button "Got it" at bounding box center [628, 397] width 332 height 39
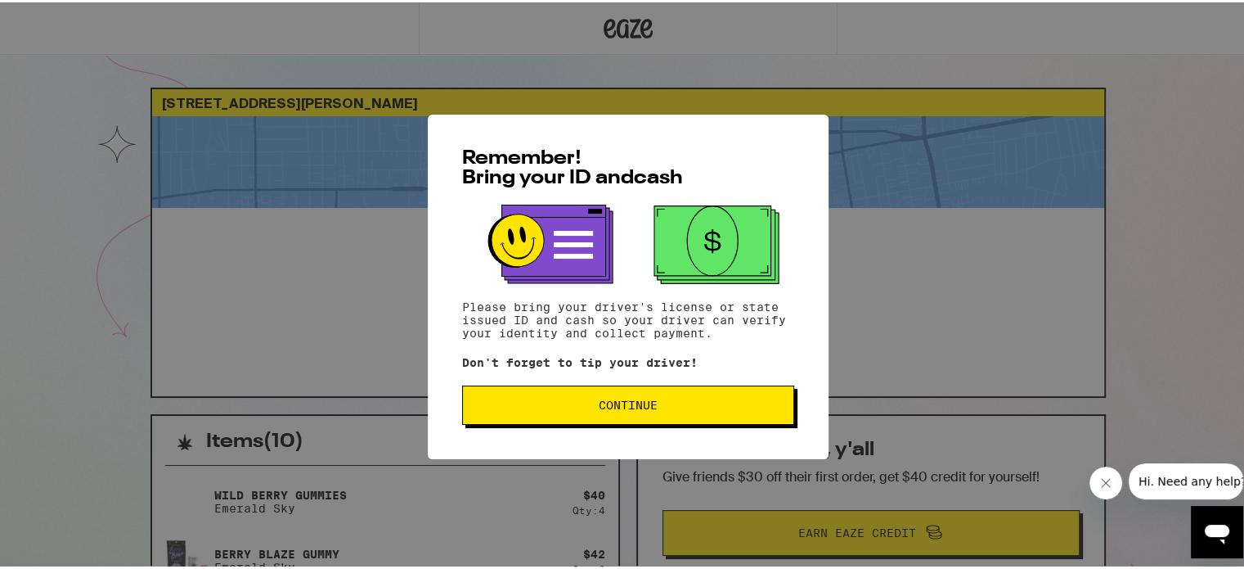
click at [652, 416] on button "Continue" at bounding box center [628, 402] width 332 height 39
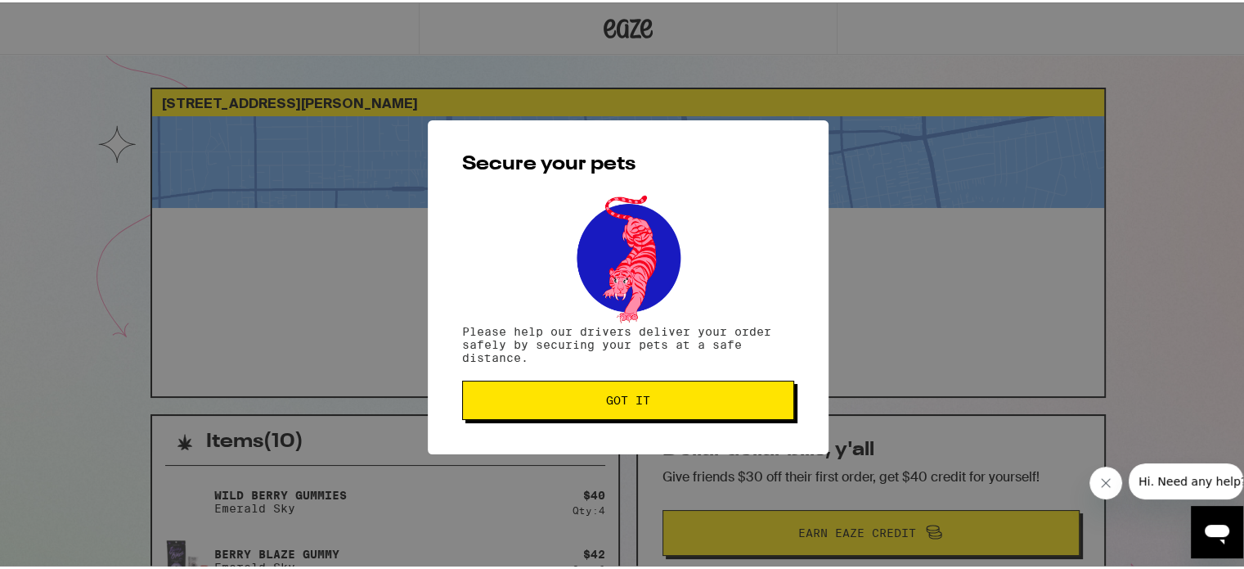
click at [650, 403] on span "Got it" at bounding box center [628, 397] width 304 height 11
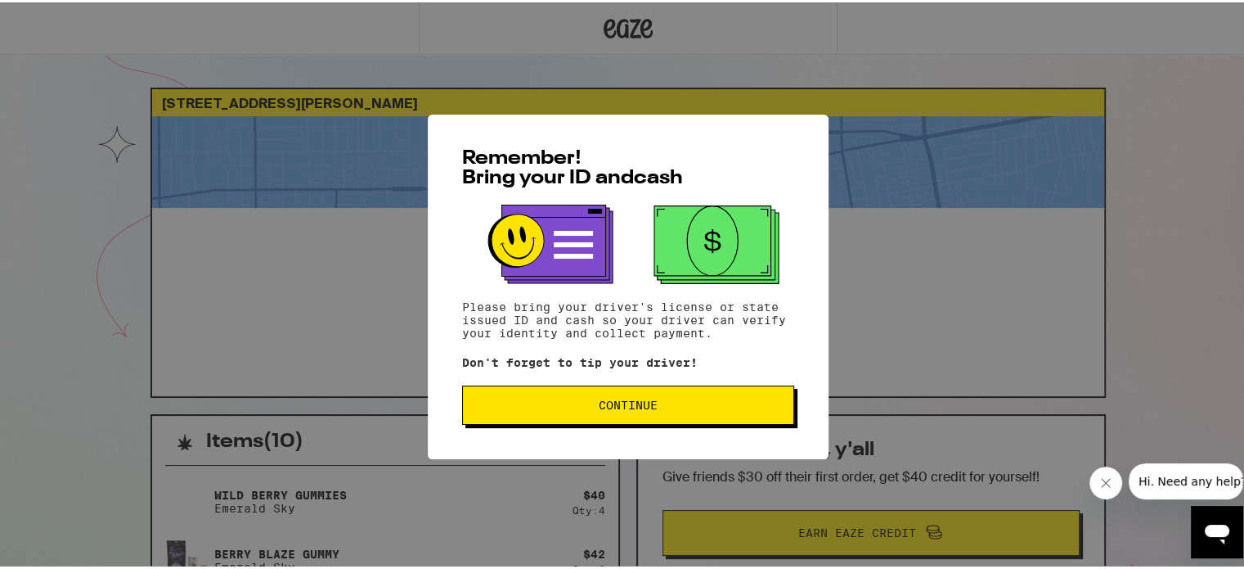
click at [584, 407] on span "Continue" at bounding box center [628, 402] width 304 height 11
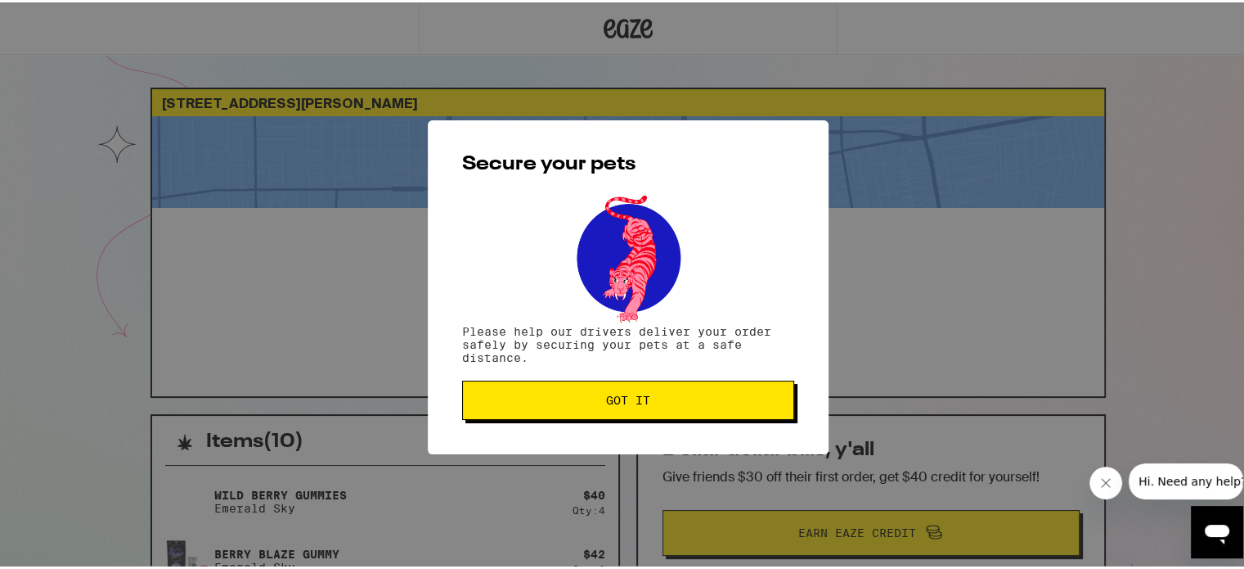
click at [584, 407] on button "Got it" at bounding box center [628, 397] width 332 height 39
